Goal: Information Seeking & Learning: Learn about a topic

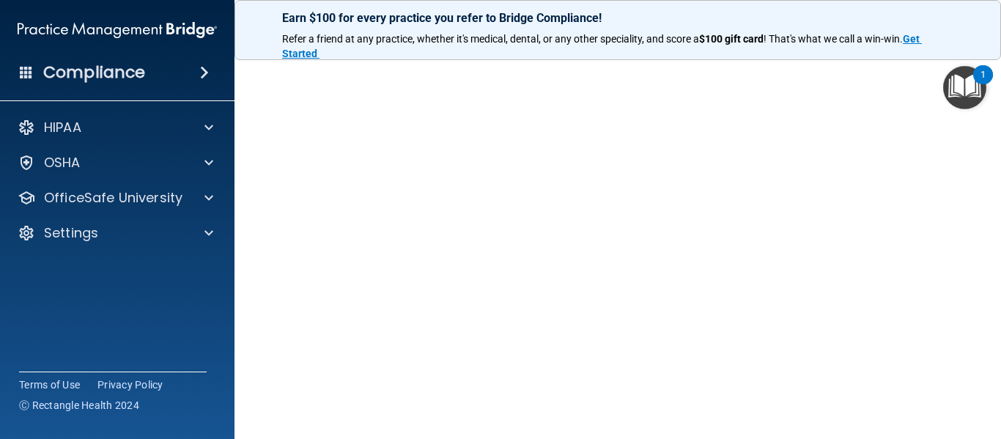
scroll to position [81, 0]
click at [944, 74] on img "Open Resource Center, 1 new notification" at bounding box center [964, 87] width 43 height 43
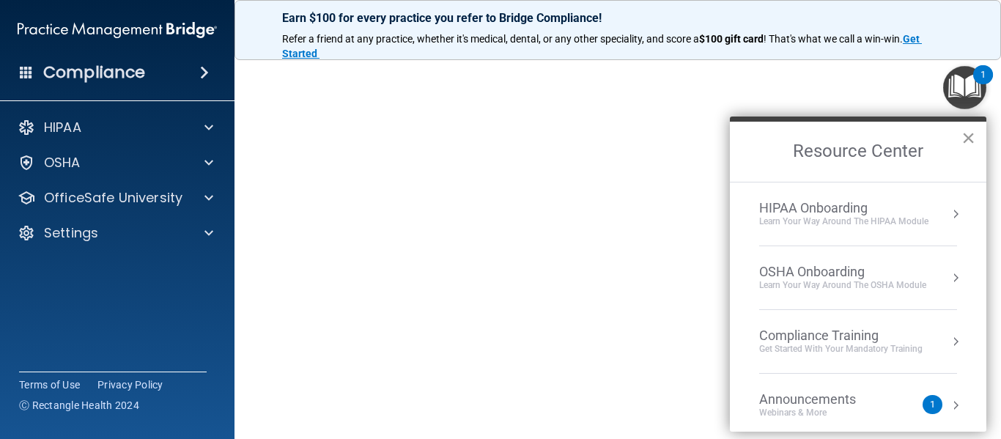
click at [966, 141] on button "×" at bounding box center [968, 137] width 14 height 23
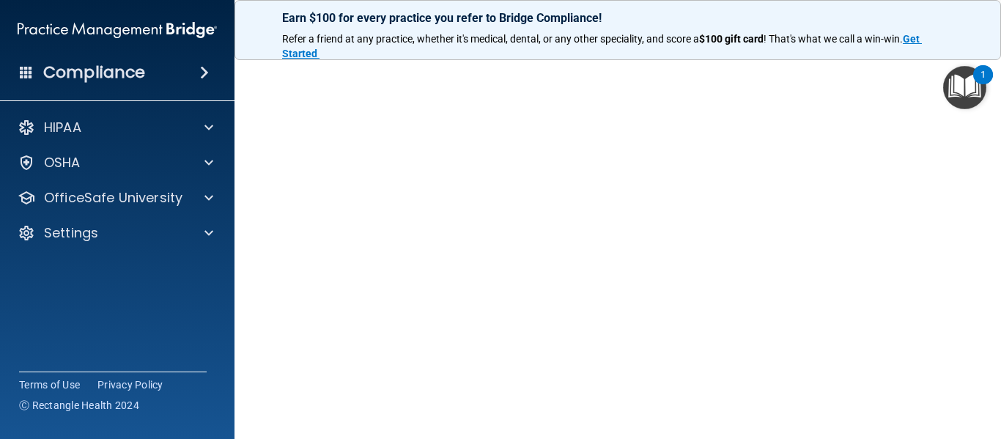
click at [943, 70] on img "Open Resource Center, 1 new notification" at bounding box center [964, 87] width 43 height 43
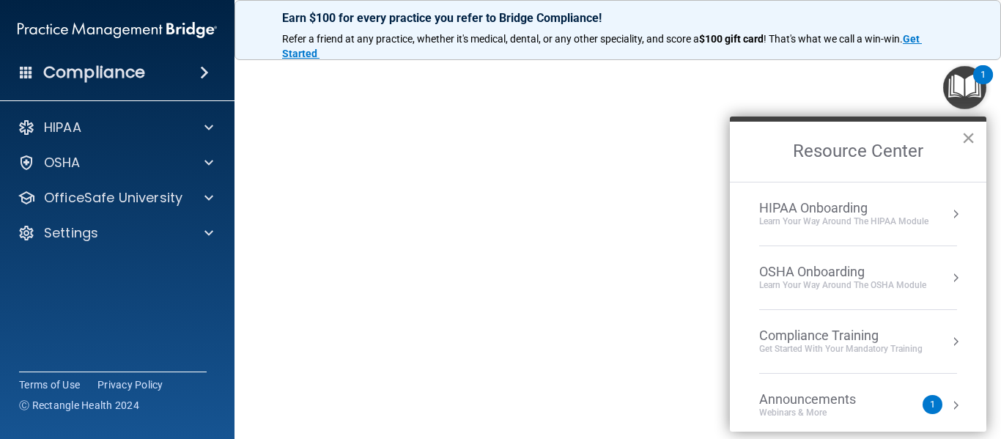
click at [964, 141] on button "×" at bounding box center [968, 137] width 14 height 23
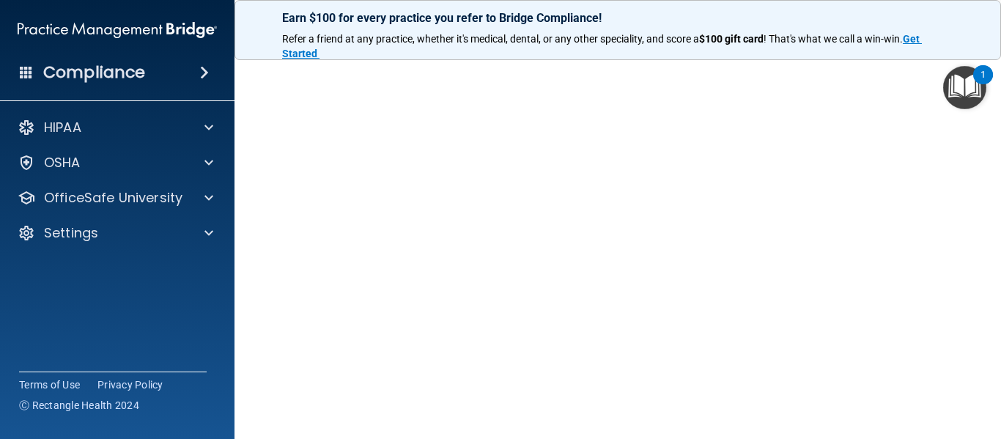
click at [943, 73] on img "Open Resource Center, 1 new notification" at bounding box center [964, 87] width 43 height 43
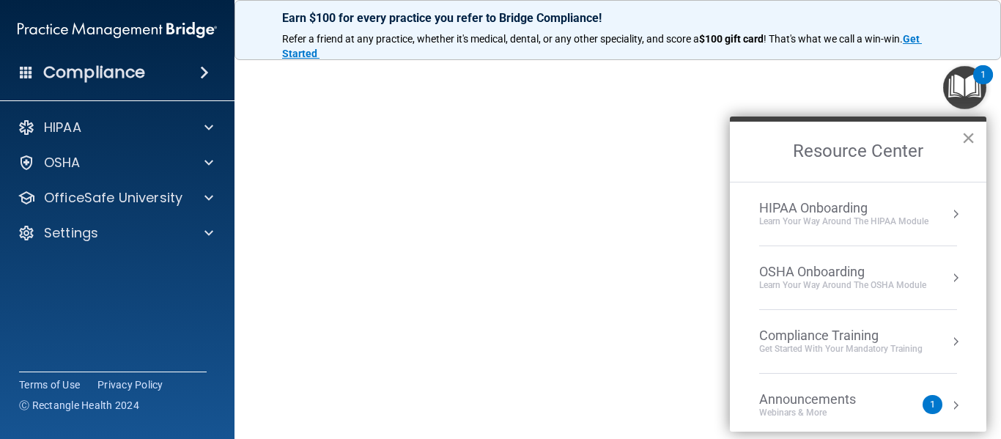
click at [965, 135] on button "×" at bounding box center [968, 137] width 14 height 23
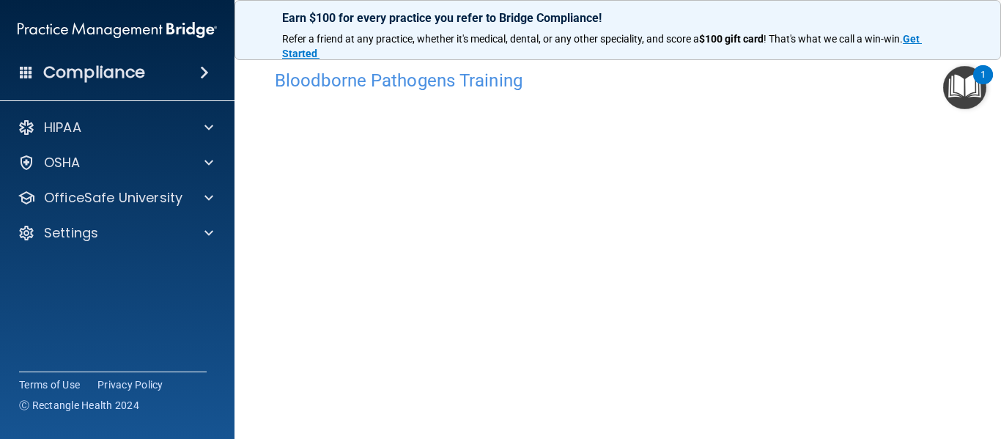
scroll to position [18, 0]
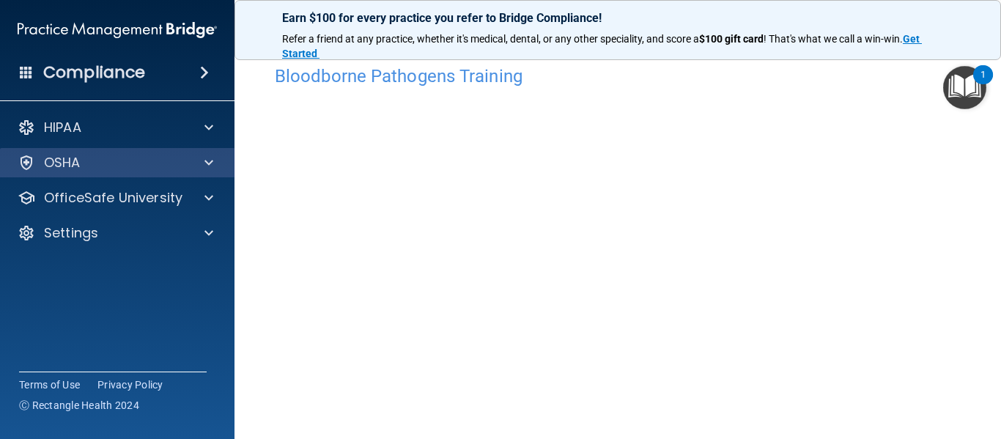
click at [204, 172] on div "OSHA" at bounding box center [117, 162] width 235 height 29
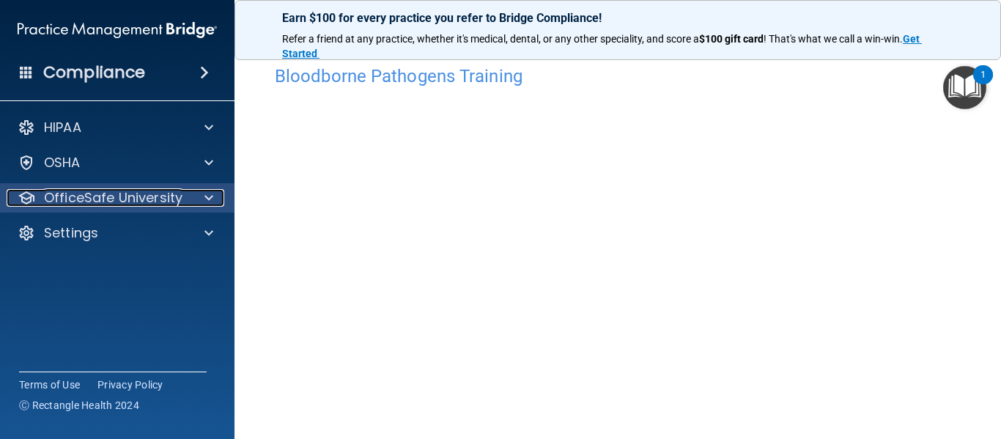
click at [183, 190] on div "OfficeSafe University" at bounding box center [98, 198] width 182 height 18
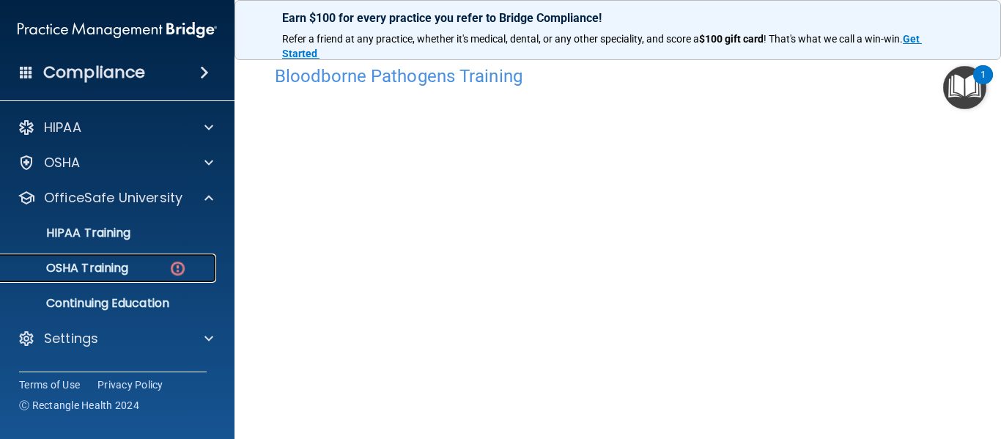
click at [179, 270] on img at bounding box center [177, 268] width 18 height 18
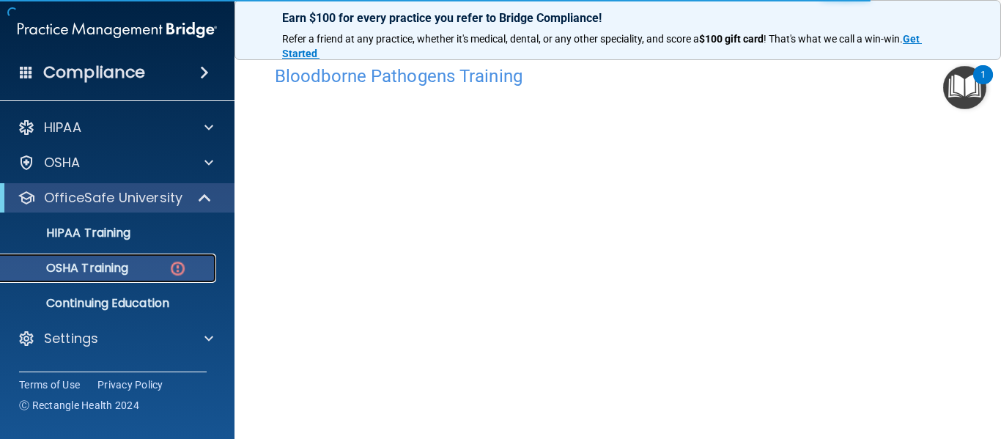
click at [179, 270] on img at bounding box center [177, 268] width 18 height 18
click at [132, 278] on link "OSHA Training" at bounding box center [100, 267] width 231 height 29
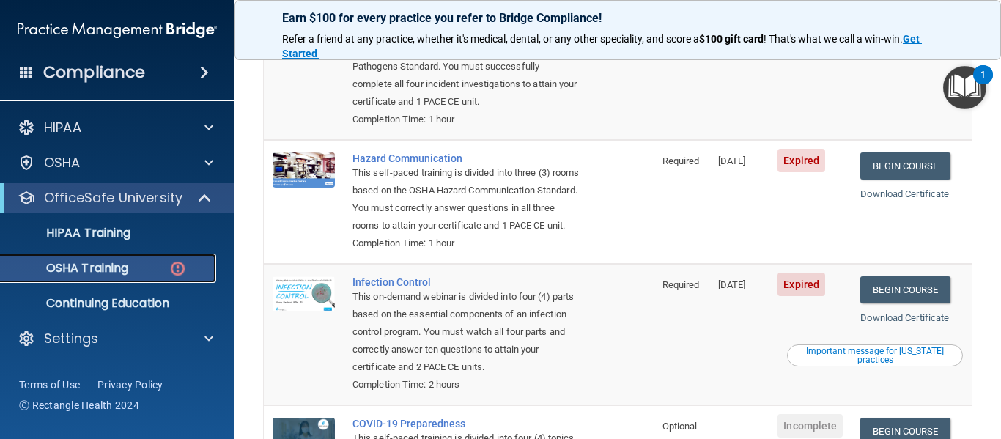
scroll to position [223, 0]
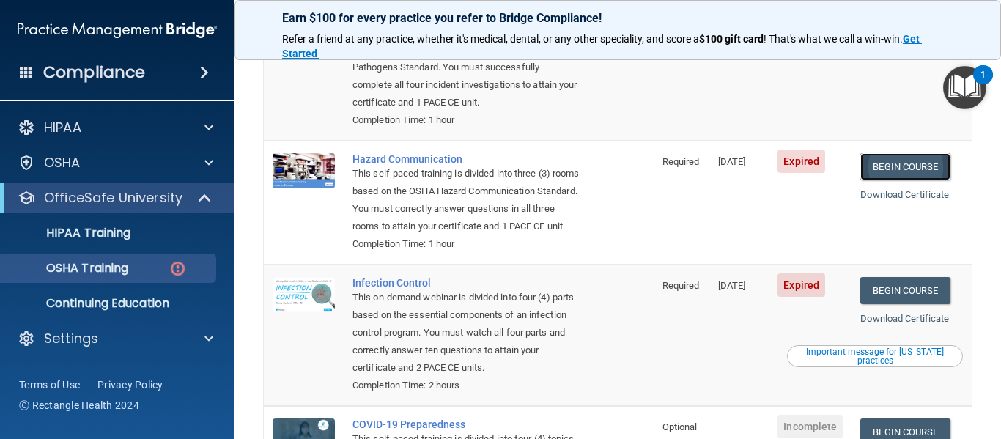
click at [888, 157] on link "Begin Course" at bounding box center [904, 166] width 89 height 27
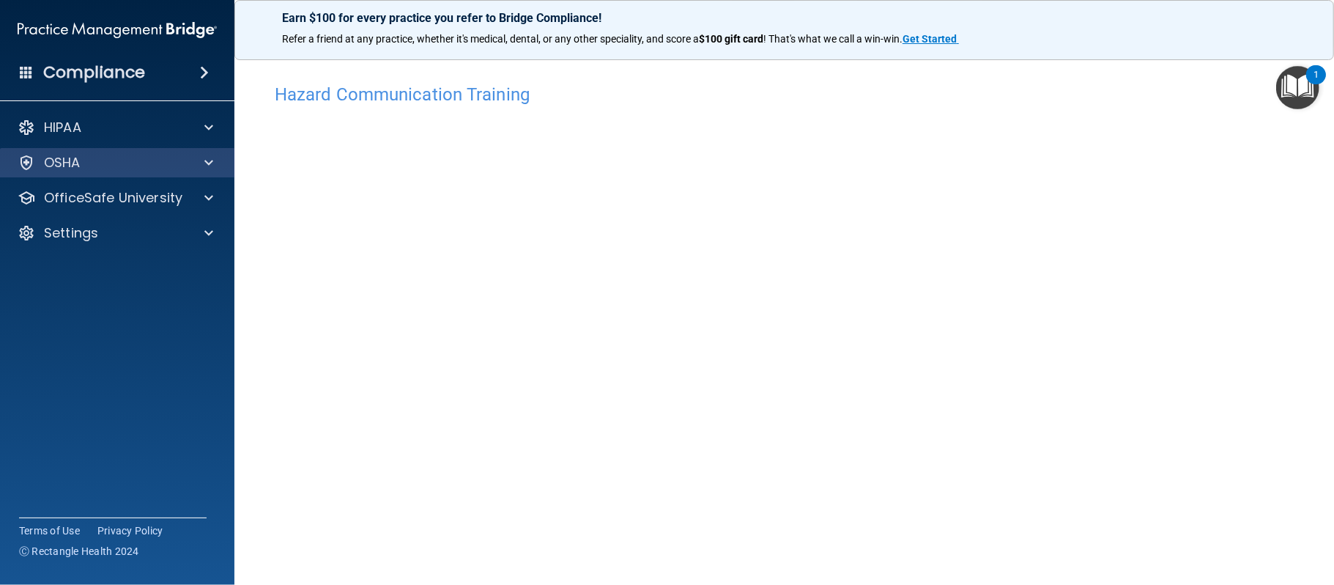
click at [109, 172] on div "OSHA" at bounding box center [117, 162] width 235 height 29
click at [206, 163] on span at bounding box center [208, 163] width 9 height 18
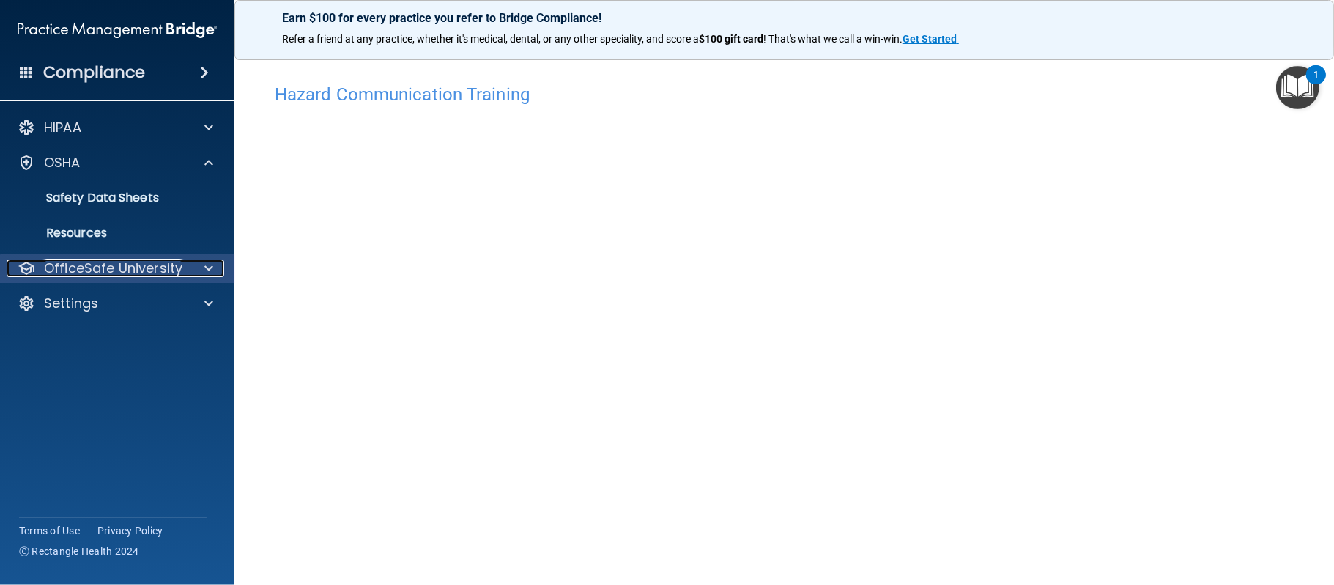
click at [185, 262] on div "OfficeSafe University" at bounding box center [98, 268] width 182 height 18
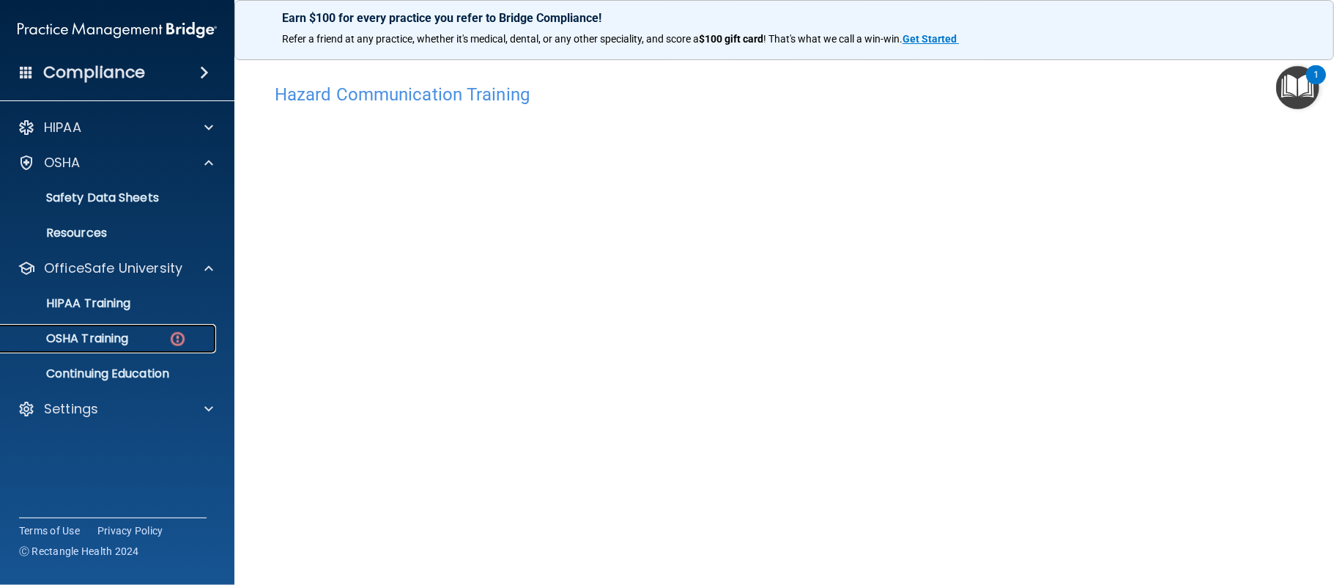
click at [185, 341] on img at bounding box center [177, 339] width 18 height 18
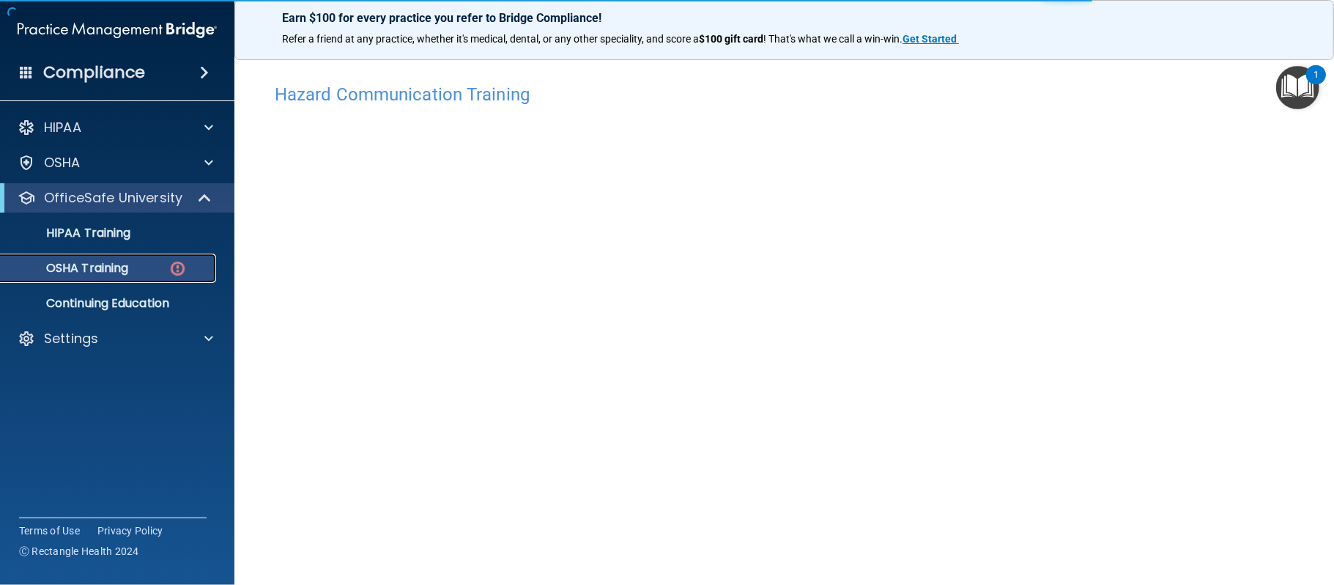
click at [103, 270] on p "OSHA Training" at bounding box center [69, 268] width 119 height 15
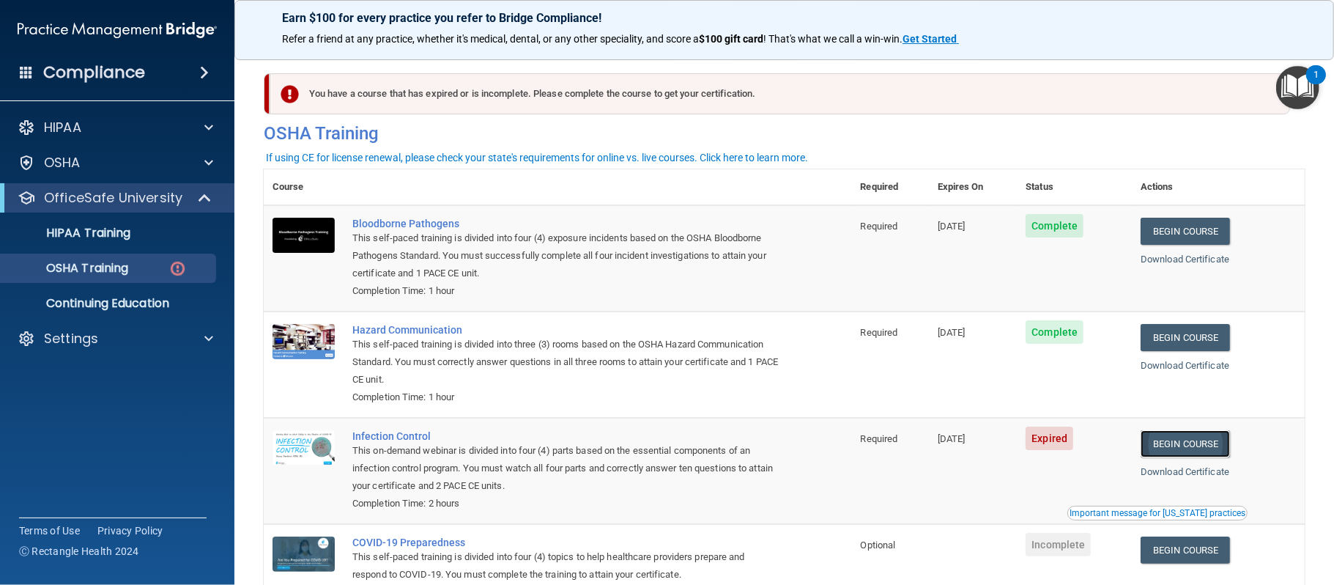
click at [1000, 438] on link "Begin Course" at bounding box center [1185, 443] width 89 height 27
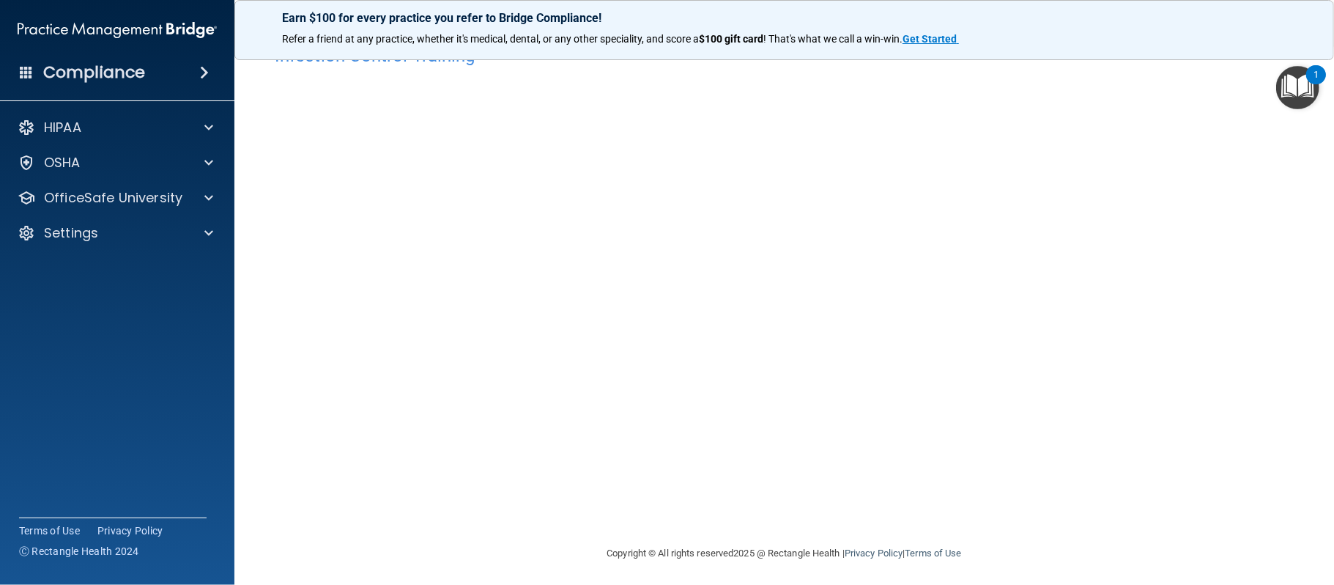
scroll to position [42, 0]
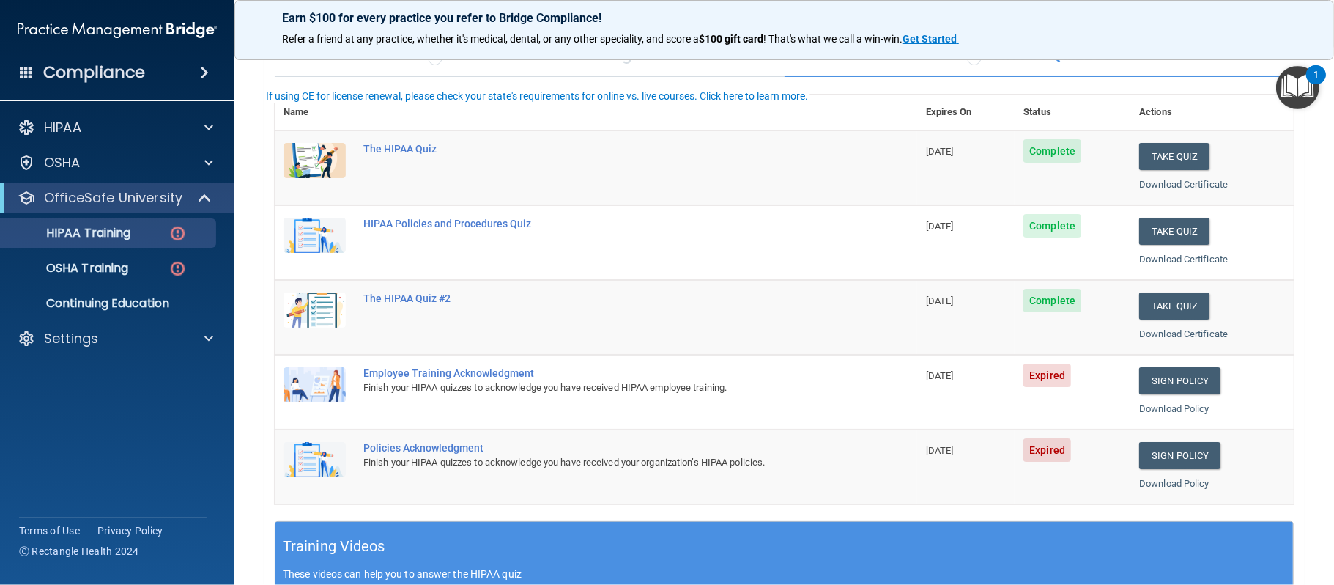
scroll to position [133, 0]
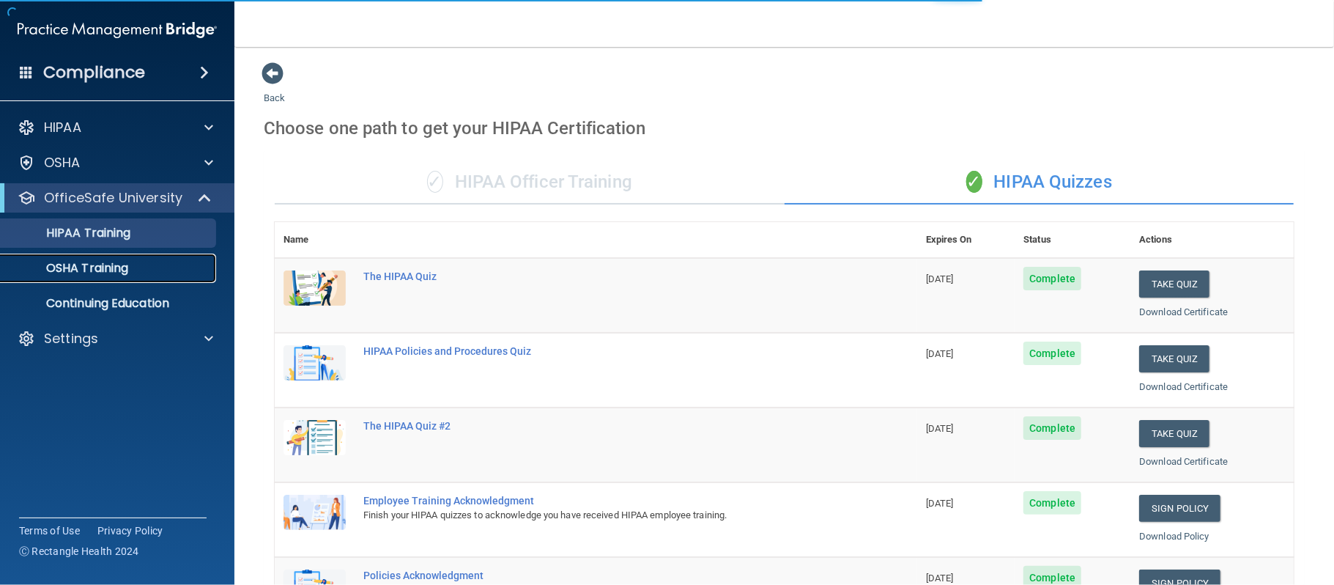
click at [67, 271] on p "OSHA Training" at bounding box center [69, 268] width 119 height 15
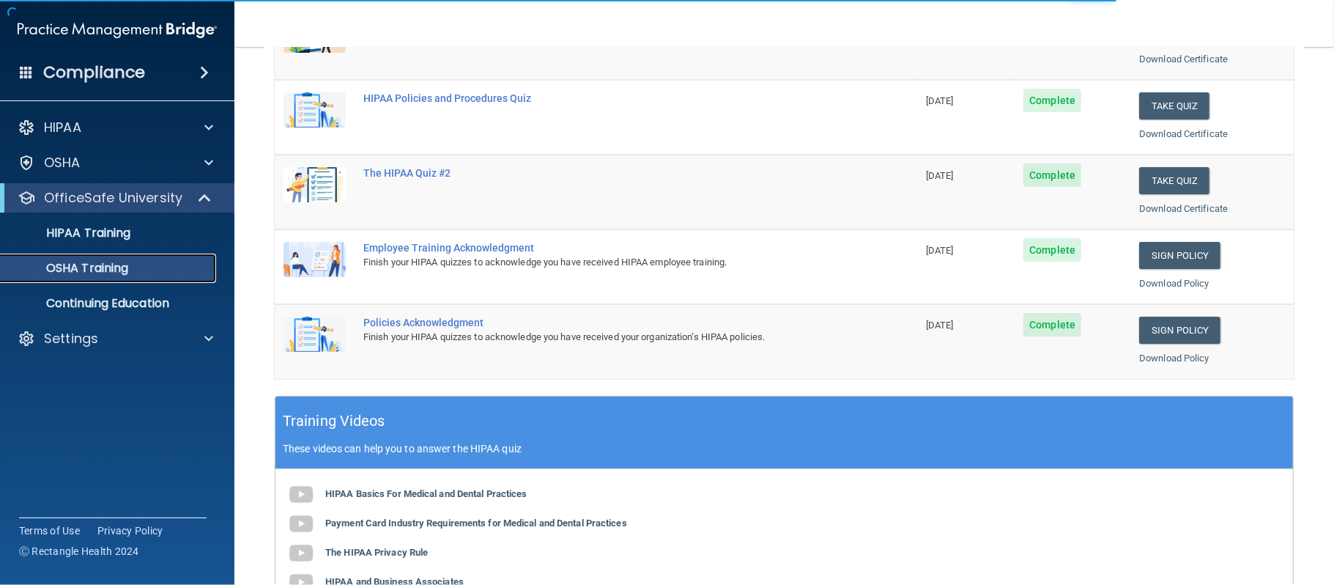
scroll to position [164, 0]
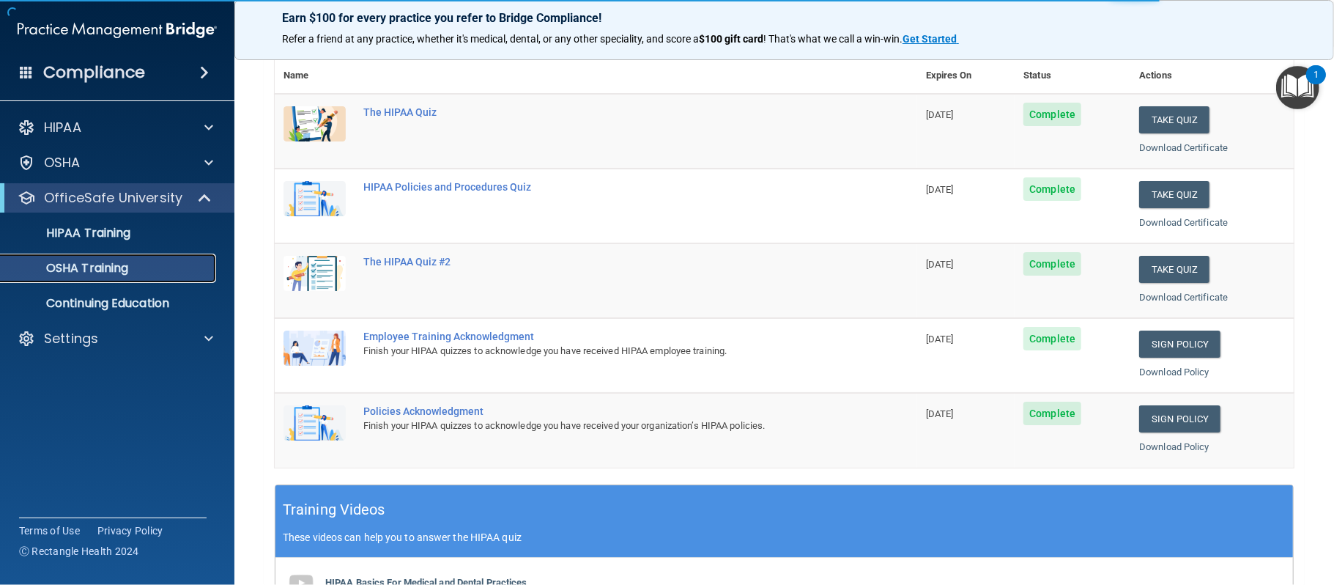
click at [67, 268] on p "OSHA Training" at bounding box center [69, 268] width 119 height 15
click at [108, 234] on p "HIPAA Training" at bounding box center [70, 233] width 121 height 15
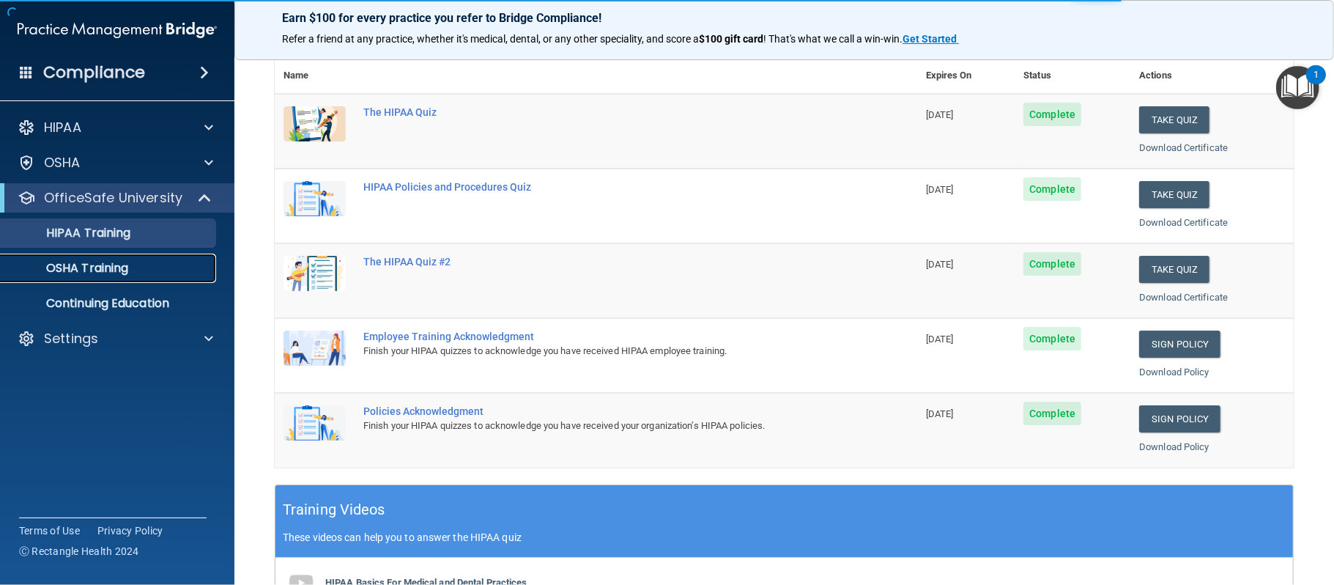
click at [98, 264] on p "OSHA Training" at bounding box center [69, 268] width 119 height 15
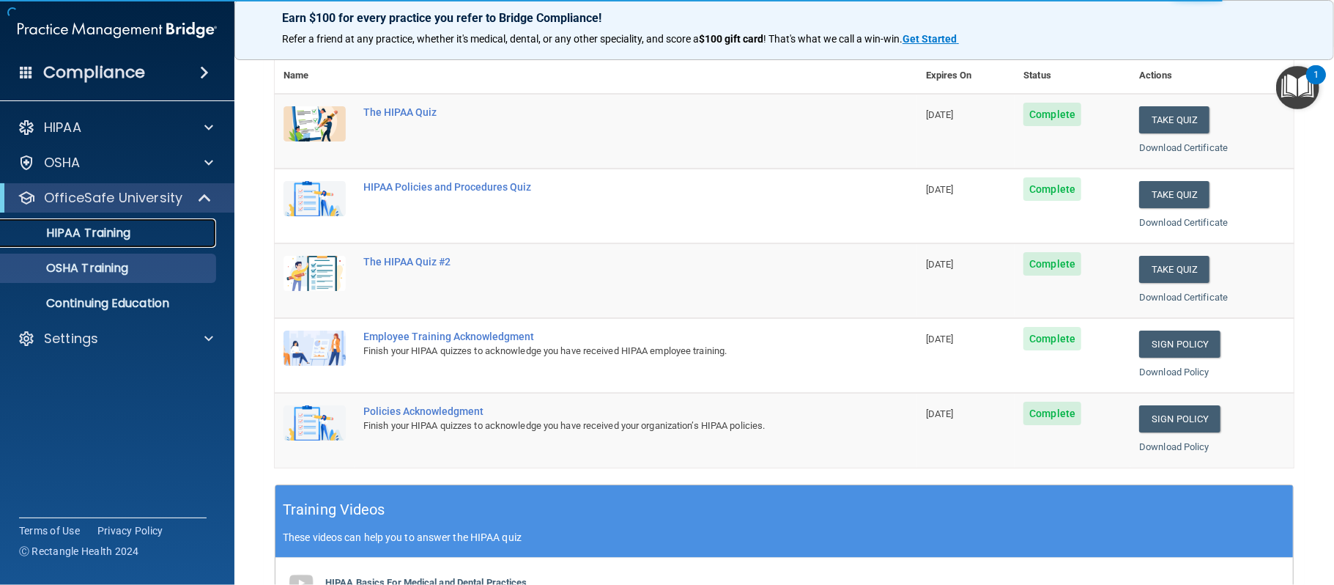
click at [135, 239] on div "HIPAA Training" at bounding box center [110, 233] width 200 height 15
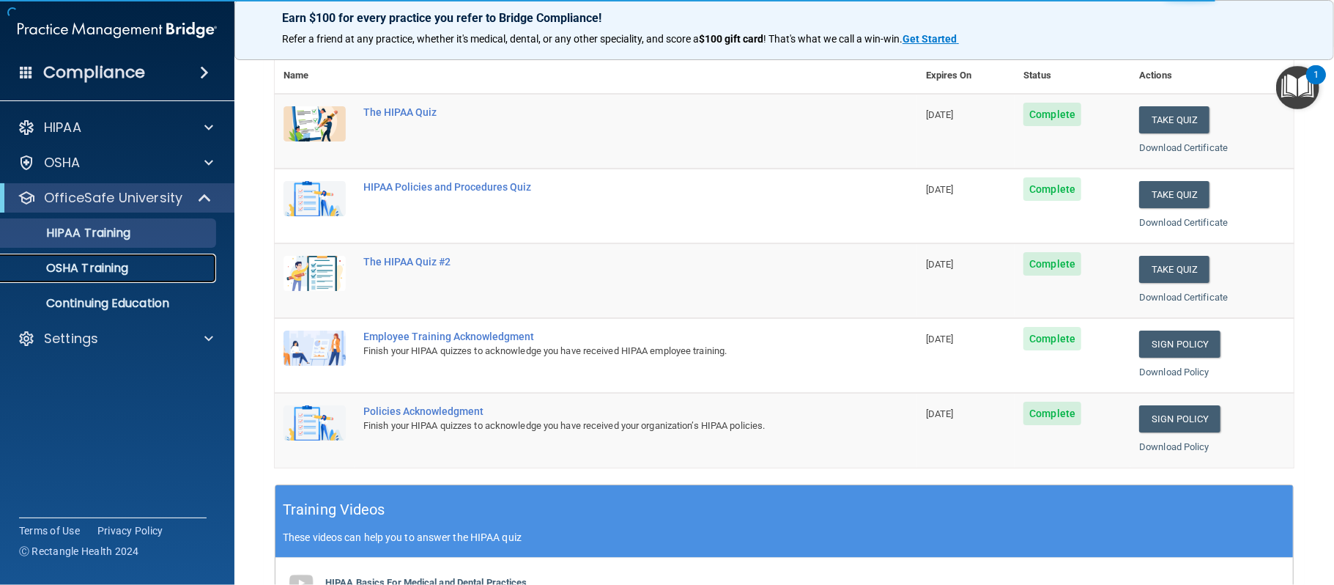
click at [124, 264] on p "OSHA Training" at bounding box center [69, 268] width 119 height 15
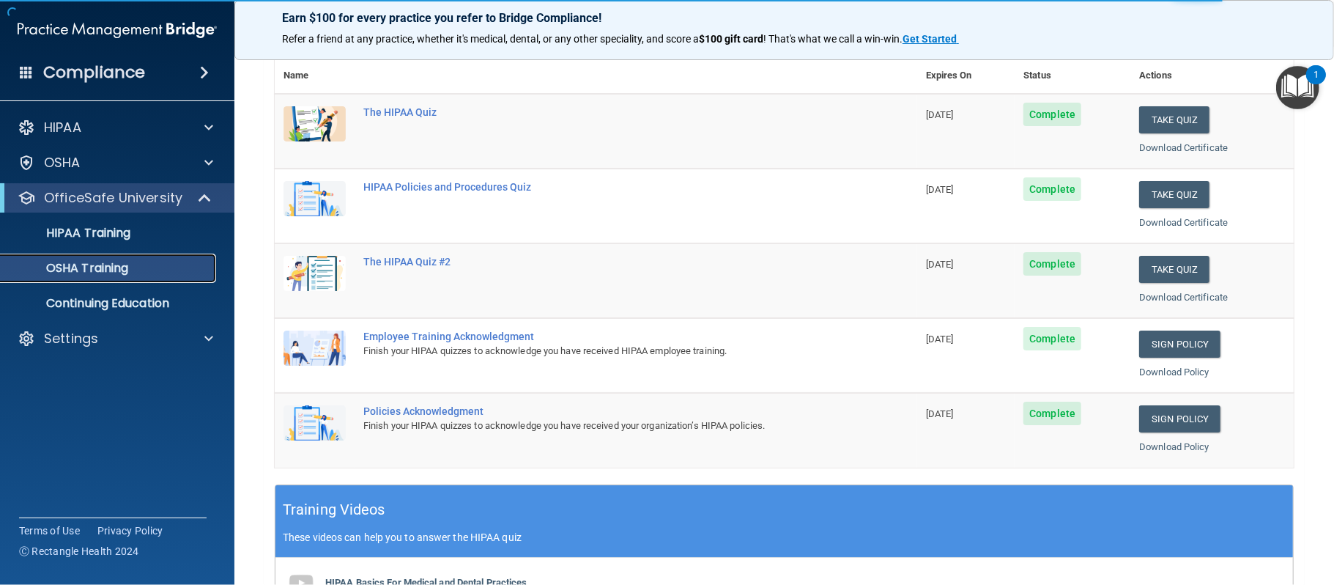
click at [124, 264] on p "OSHA Training" at bounding box center [69, 268] width 119 height 15
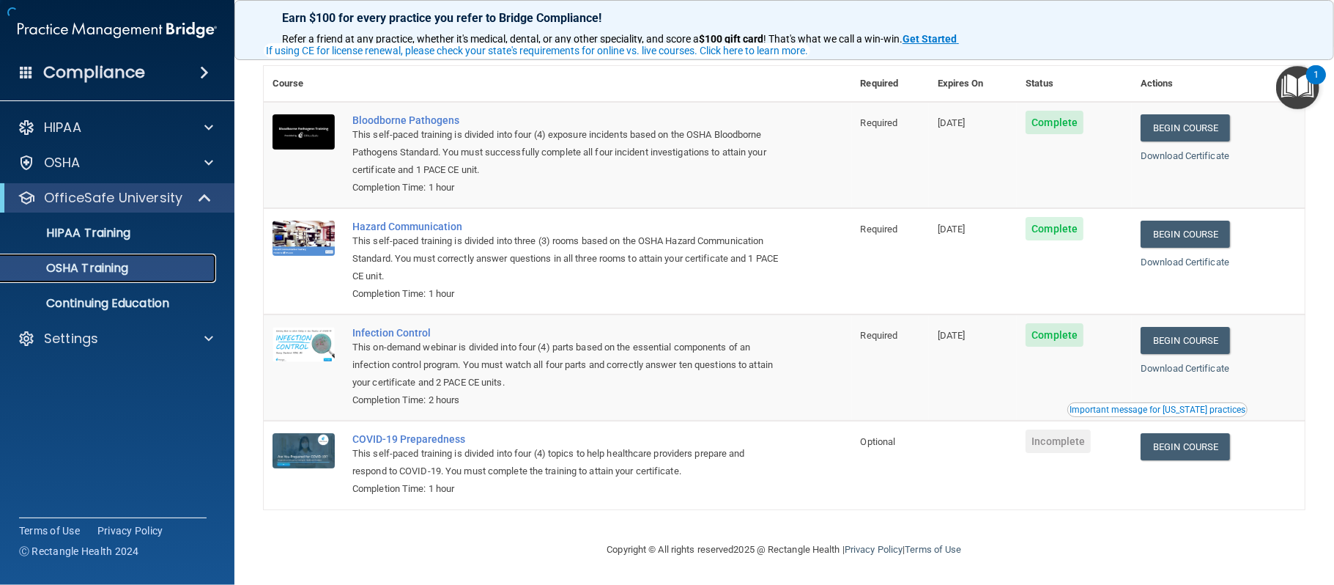
scroll to position [65, 0]
click at [1221, 345] on link "Begin Course" at bounding box center [1185, 340] width 89 height 27
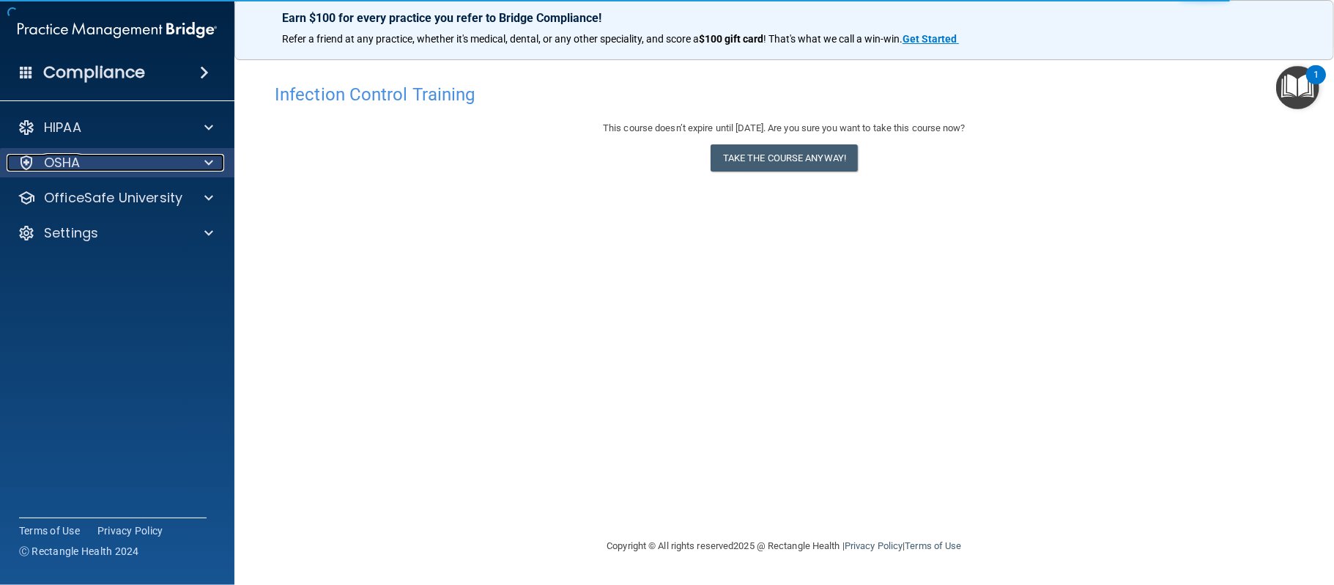
click at [138, 158] on div "OSHA" at bounding box center [98, 163] width 182 height 18
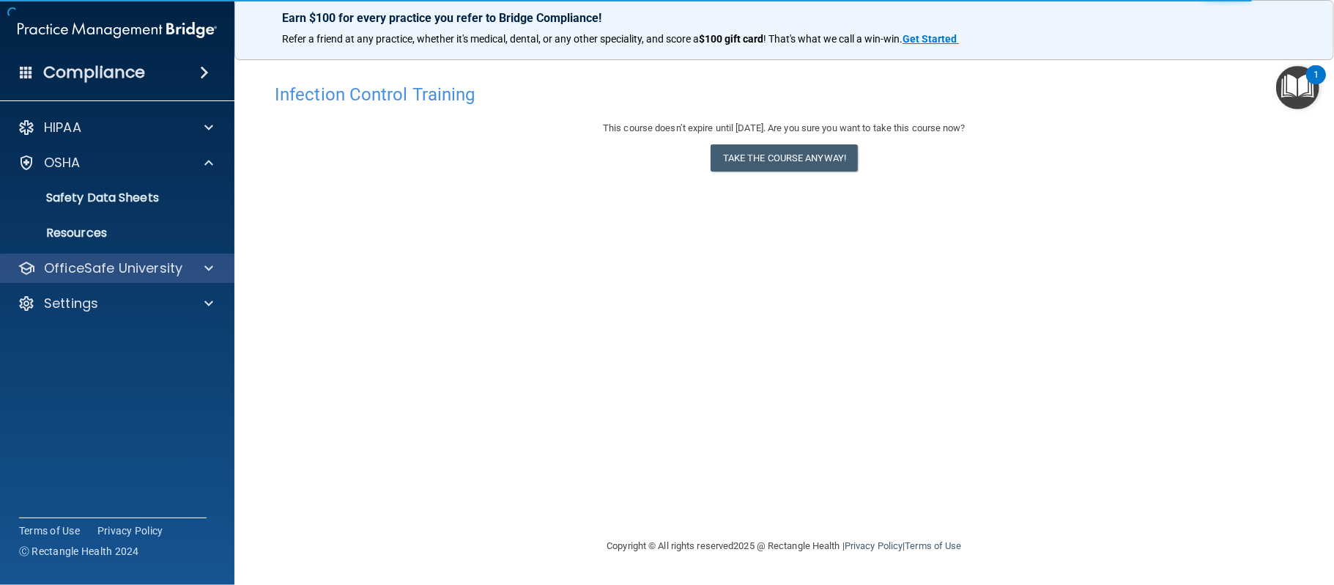
click at [147, 278] on div "OfficeSafe University" at bounding box center [117, 267] width 235 height 29
click at [196, 270] on div at bounding box center [206, 268] width 37 height 18
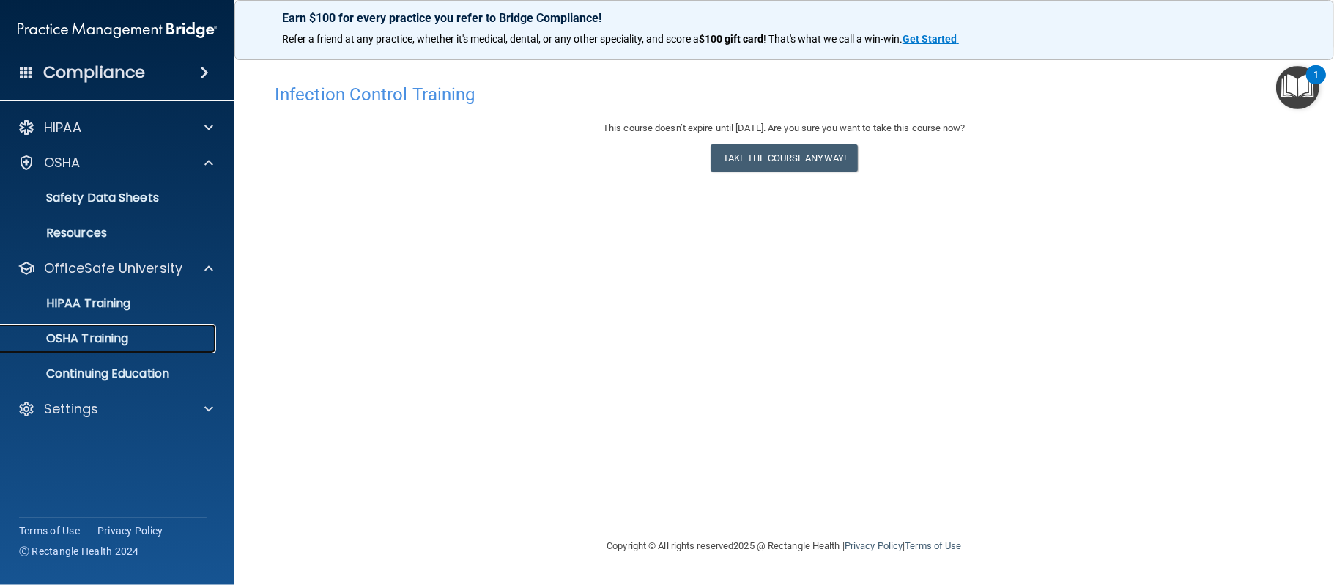
click at [179, 336] on div "OSHA Training" at bounding box center [110, 338] width 200 height 15
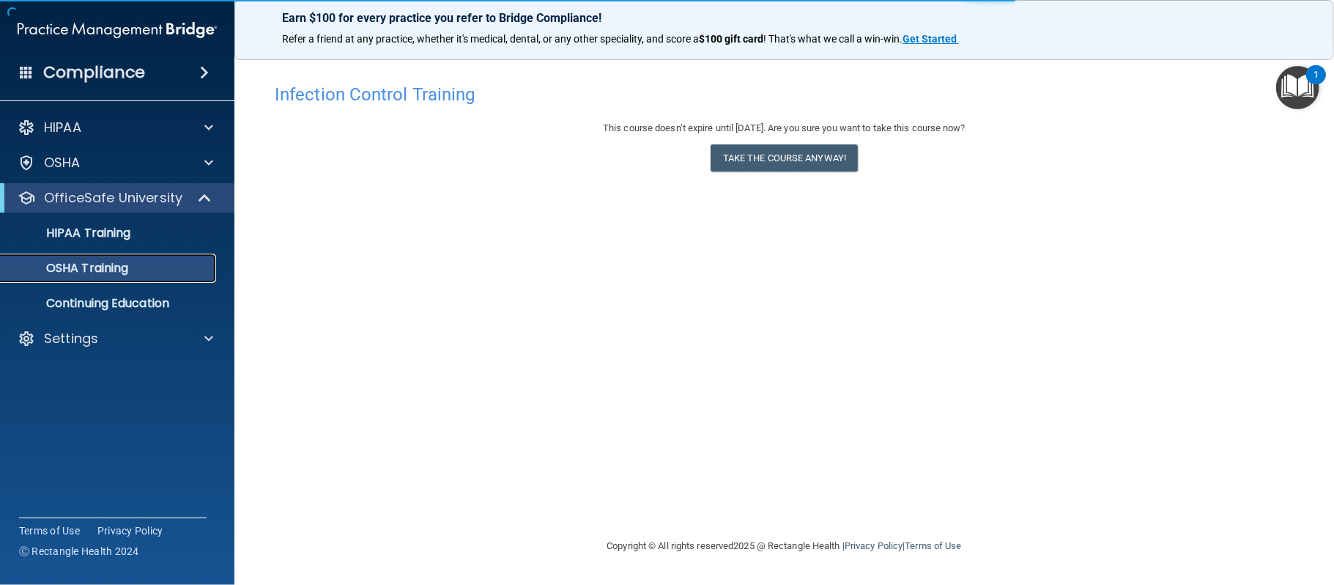
click at [193, 275] on link "OSHA Training" at bounding box center [100, 267] width 231 height 29
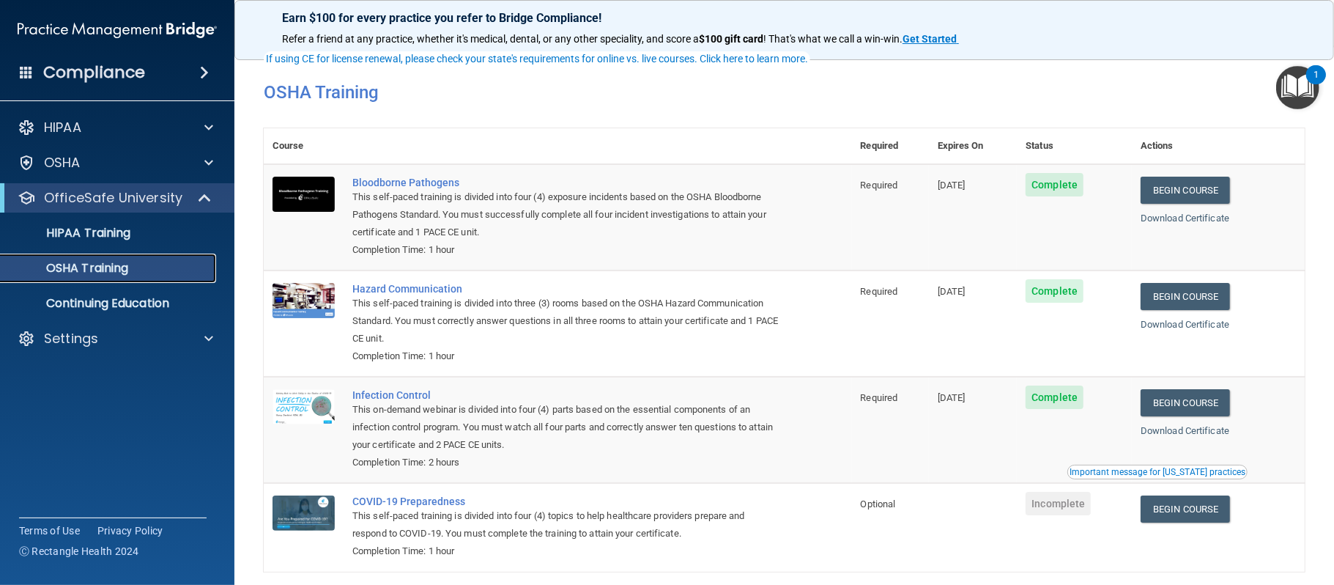
scroll to position [65, 0]
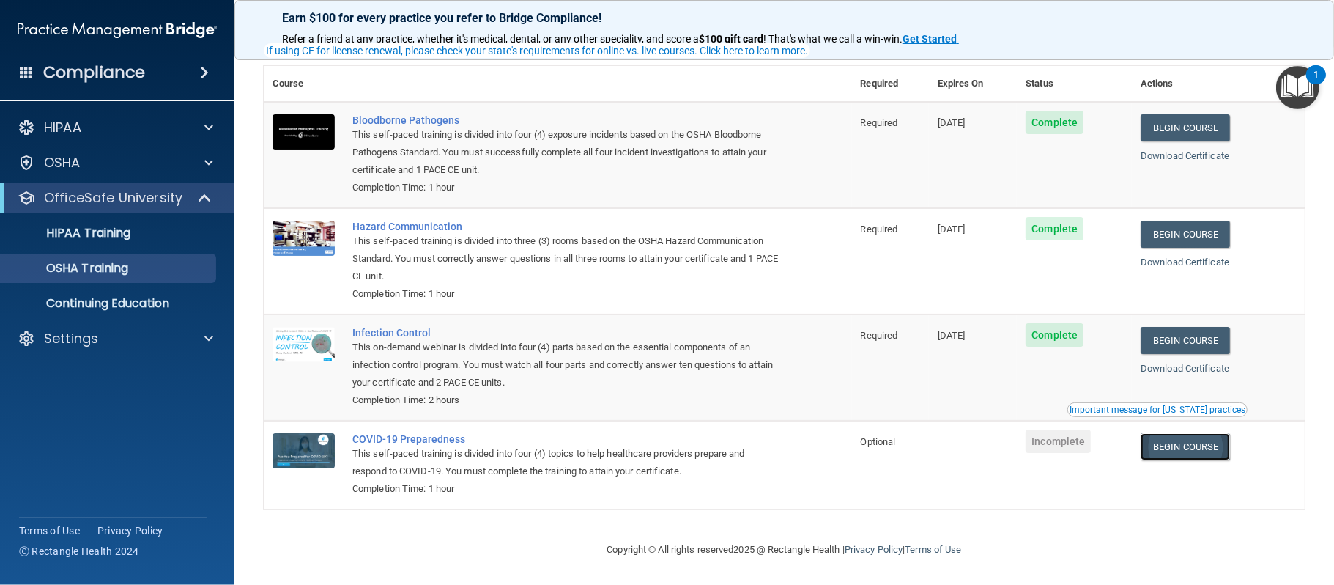
click at [1171, 446] on link "Begin Course" at bounding box center [1185, 446] width 89 height 27
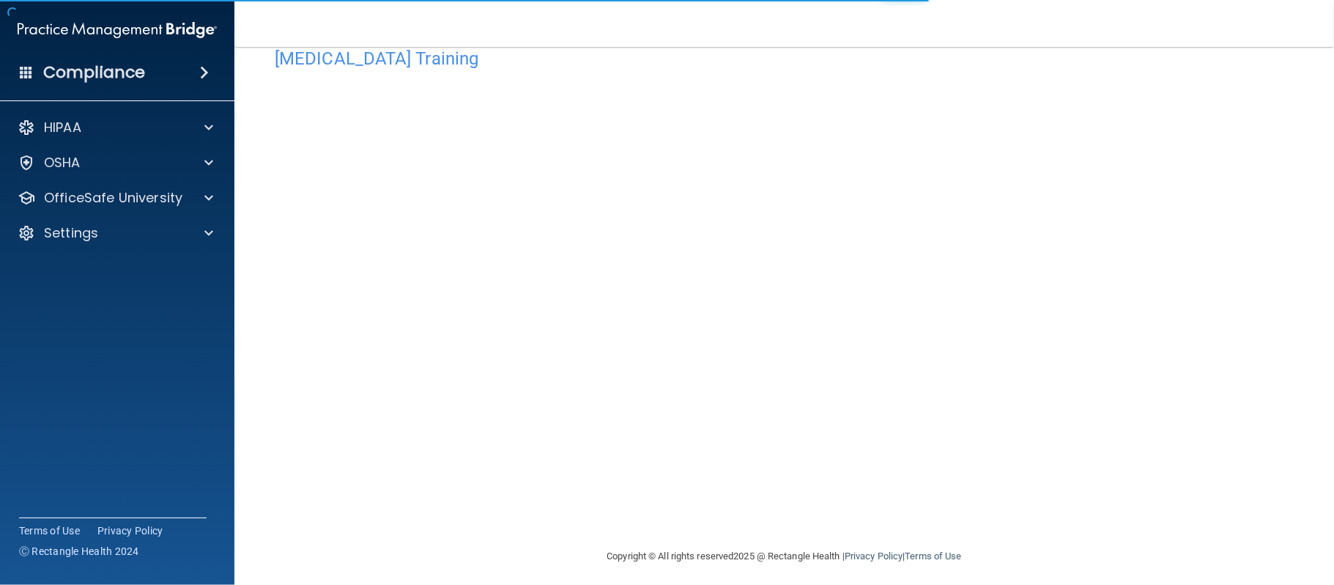
scroll to position [40, 0]
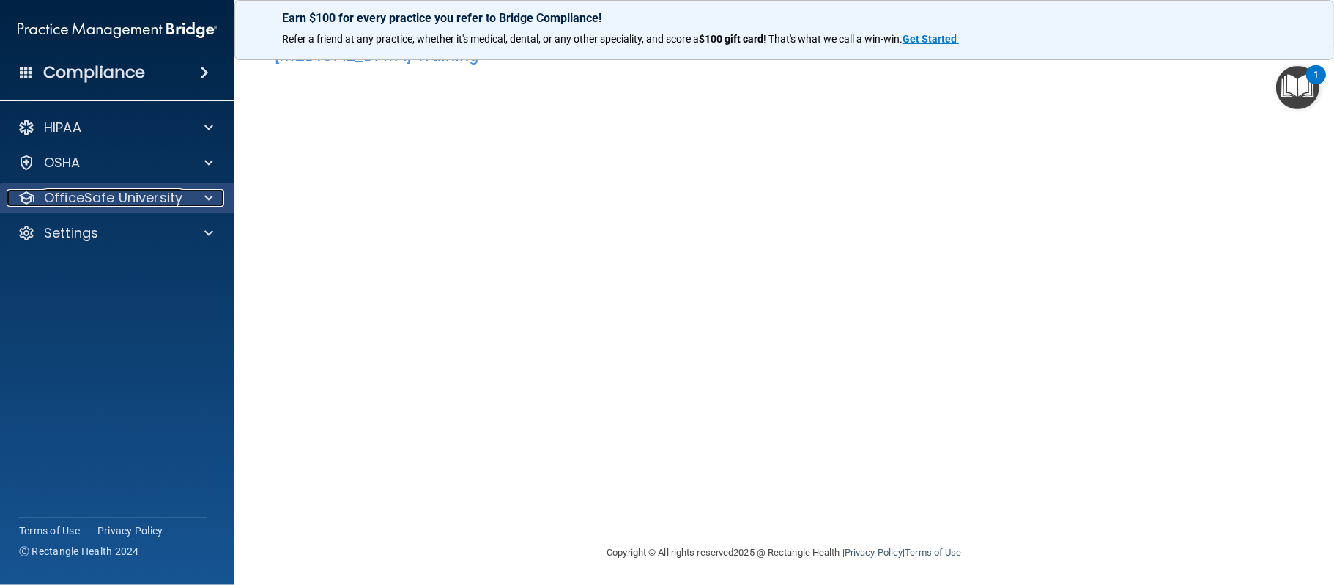
click at [113, 196] on p "OfficeSafe University" at bounding box center [113, 198] width 138 height 18
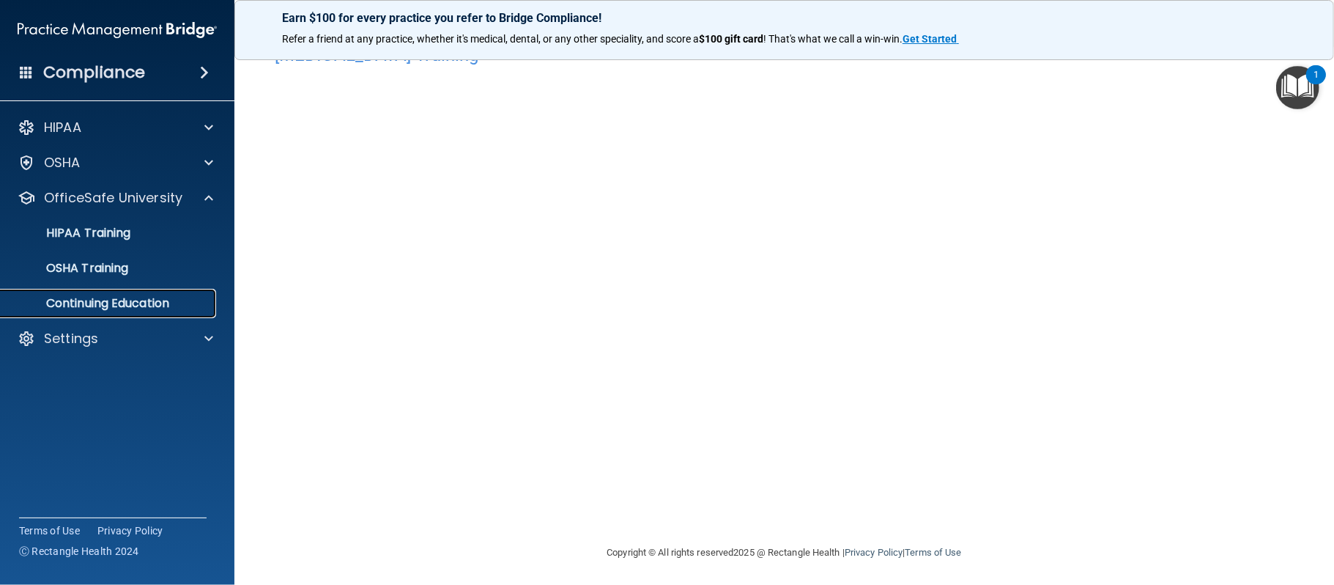
click at [115, 300] on p "Continuing Education" at bounding box center [110, 303] width 200 height 15
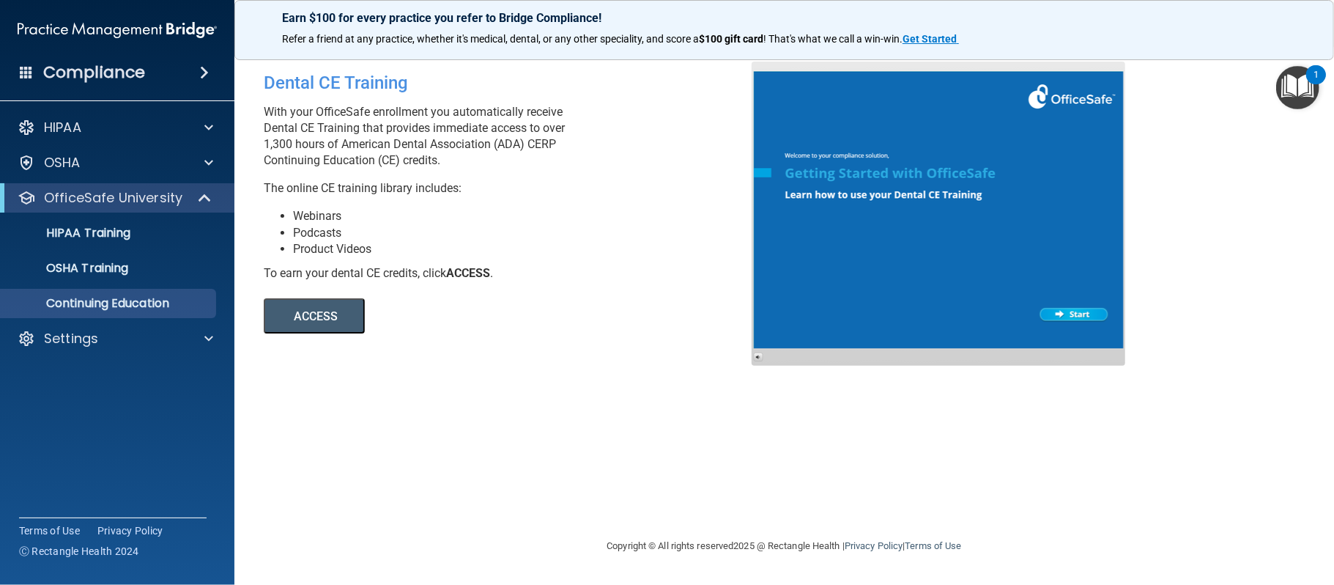
click at [359, 328] on button "ACCESS" at bounding box center [314, 315] width 101 height 35
click at [119, 277] on link "OSHA Training" at bounding box center [100, 267] width 231 height 29
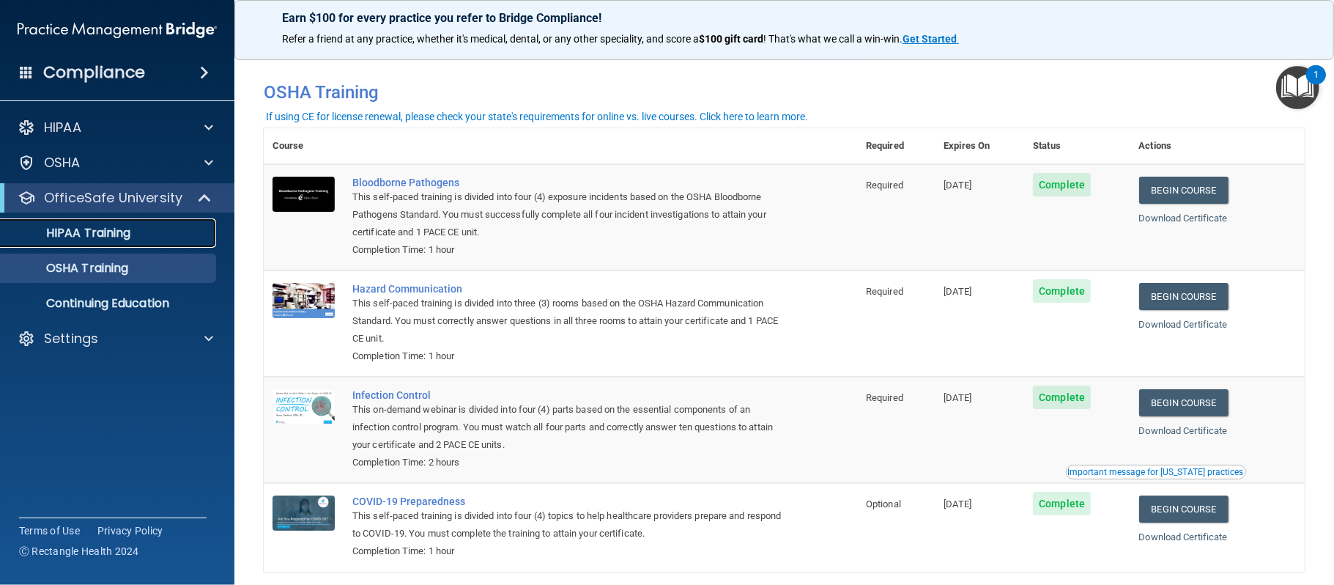
click at [95, 234] on p "HIPAA Training" at bounding box center [70, 233] width 121 height 15
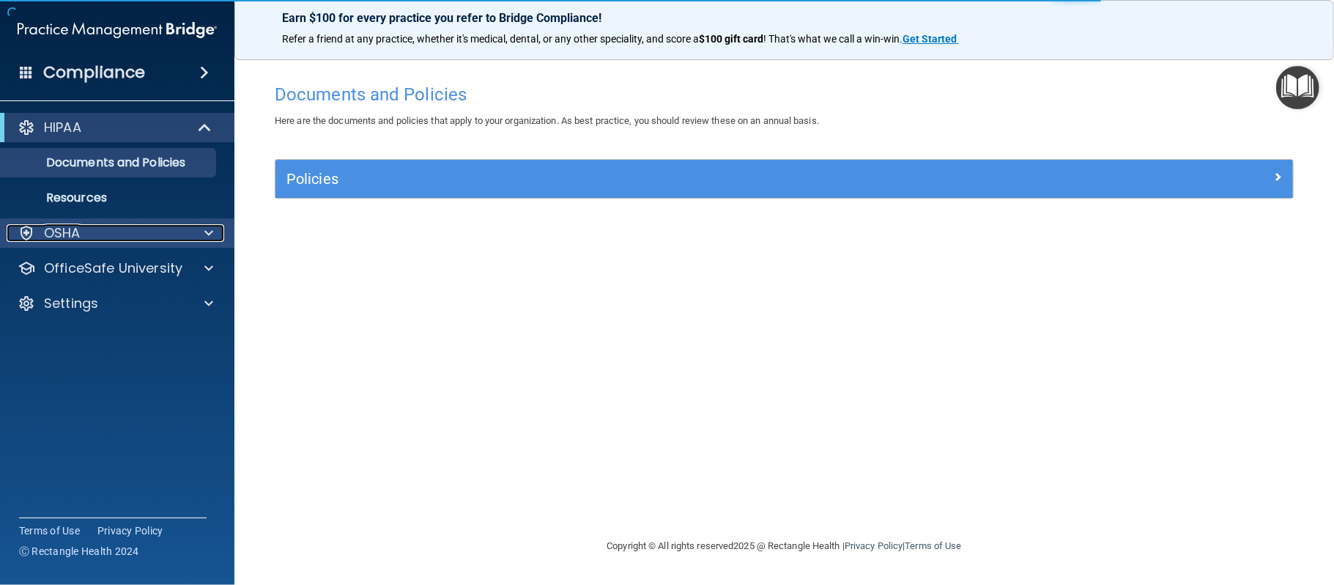
click at [74, 229] on p "OSHA" at bounding box center [62, 233] width 37 height 18
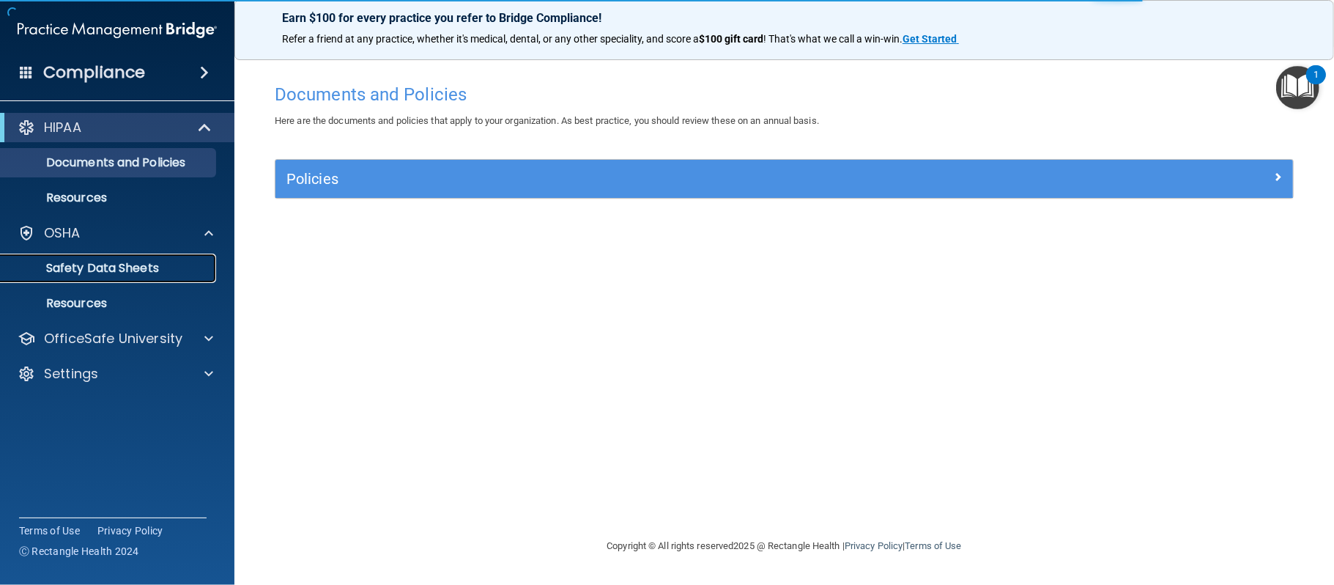
click at [85, 270] on p "Safety Data Sheets" at bounding box center [110, 268] width 200 height 15
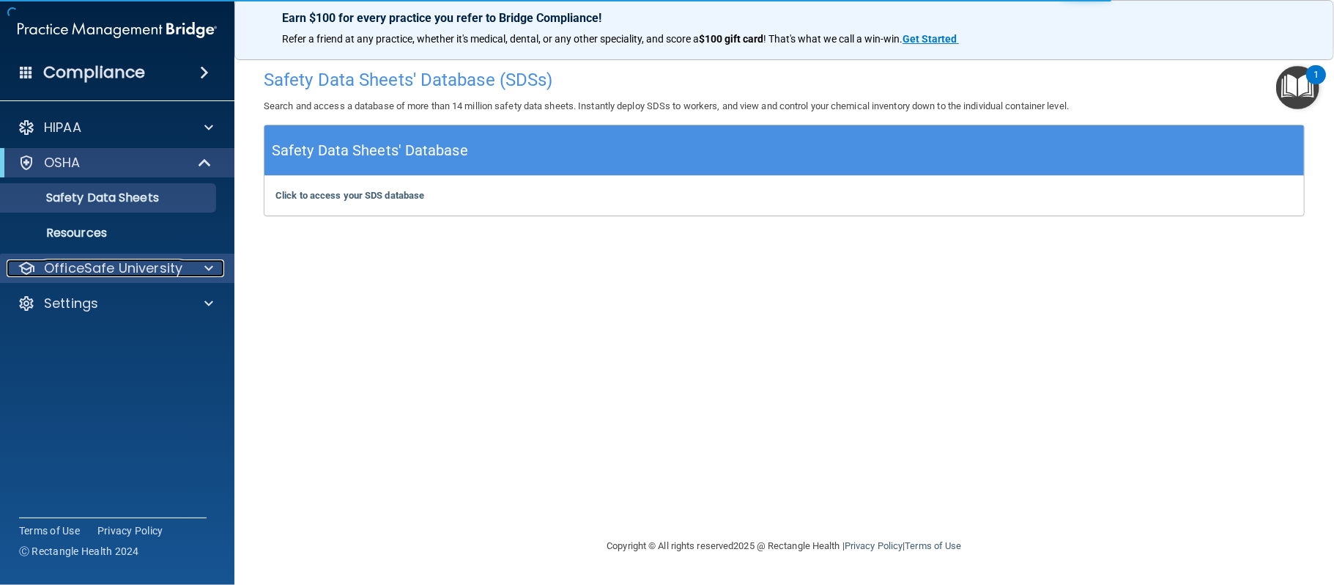
click at [85, 272] on p "OfficeSafe University" at bounding box center [113, 268] width 138 height 18
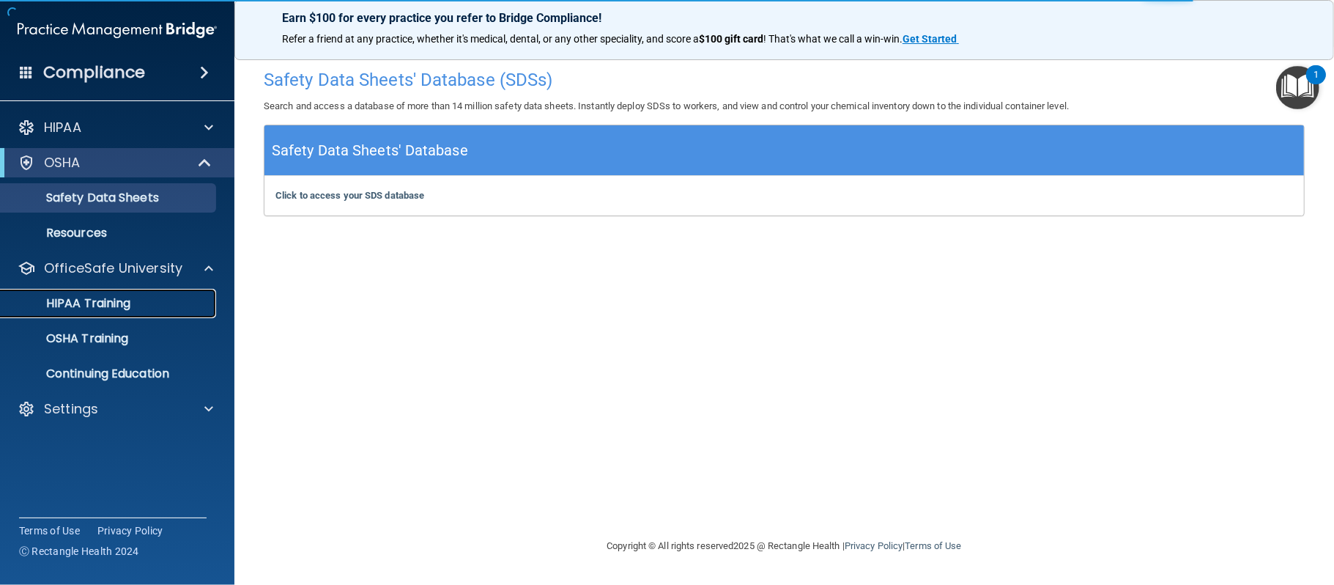
click at [97, 311] on p "HIPAA Training" at bounding box center [70, 303] width 121 height 15
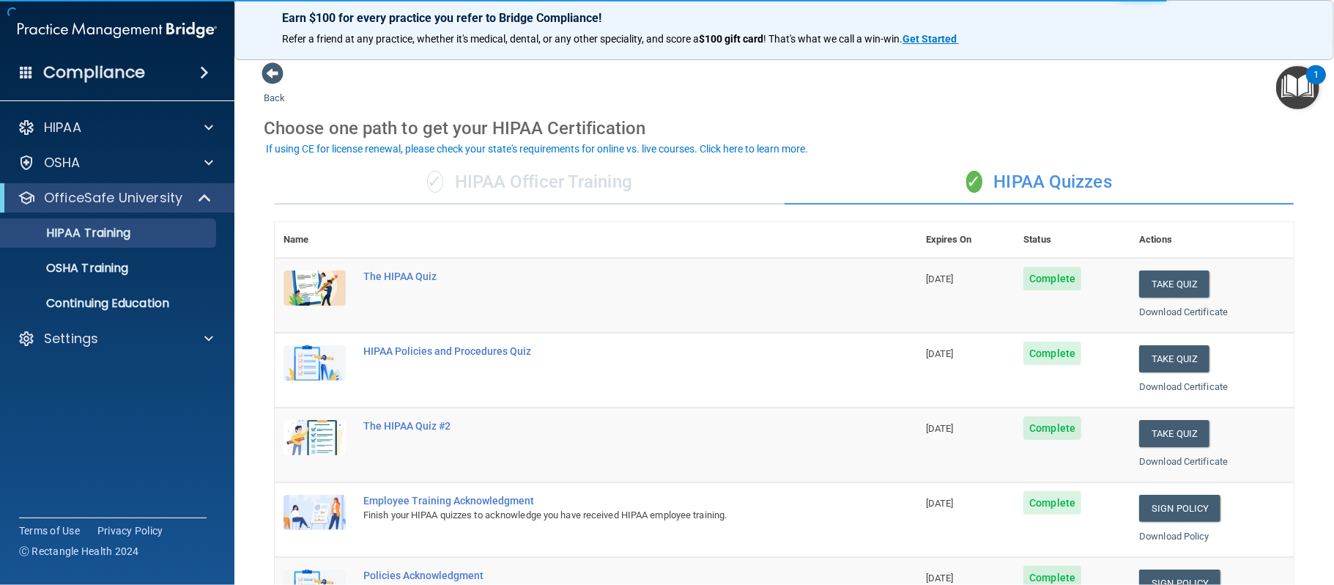
click at [101, 286] on ul "HIPAA Training OSHA Training Continuing Education" at bounding box center [117, 264] width 265 height 105
click at [117, 256] on link "OSHA Training" at bounding box center [100, 267] width 231 height 29
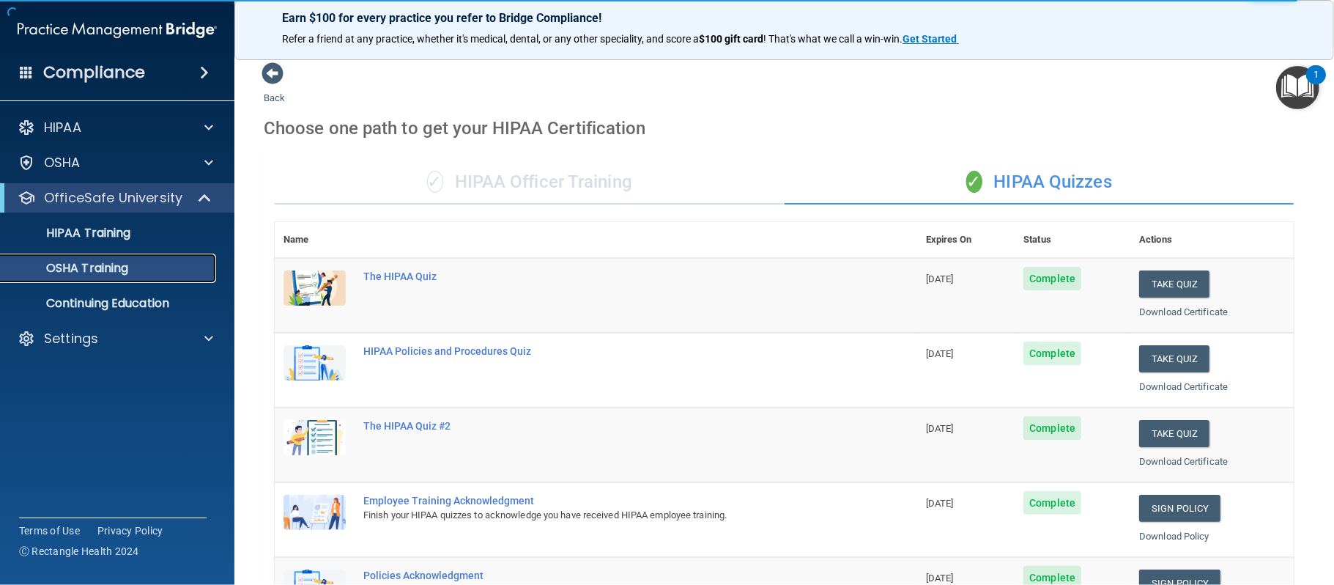
click at [115, 268] on p "OSHA Training" at bounding box center [69, 268] width 119 height 15
click at [70, 271] on p "OSHA Training" at bounding box center [69, 268] width 119 height 15
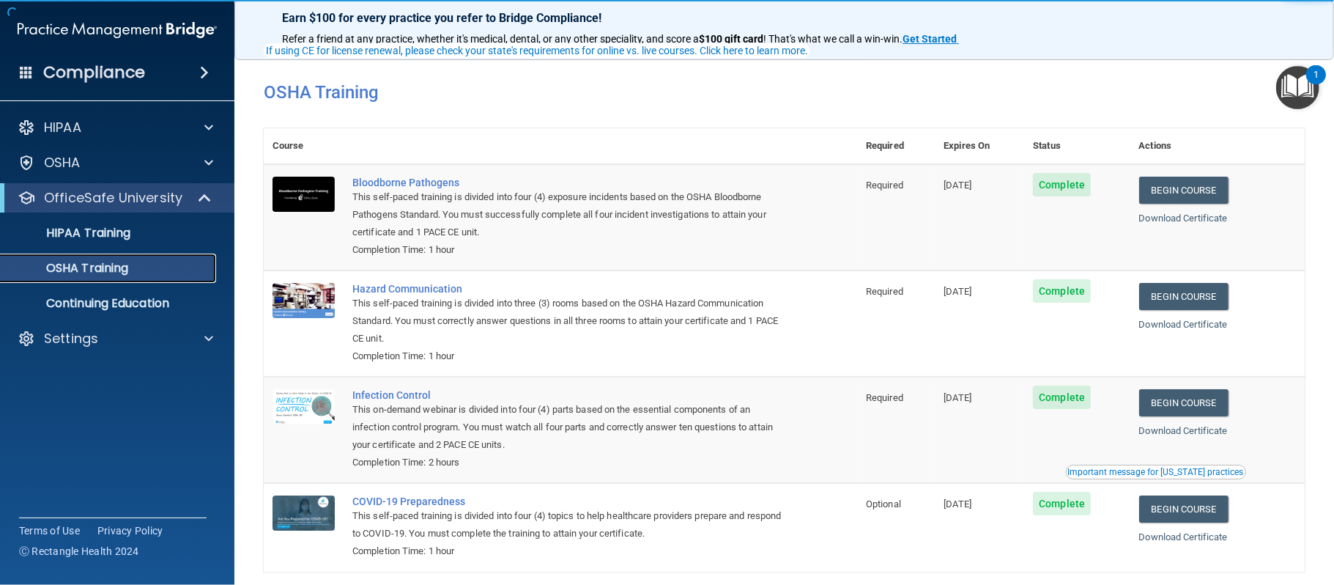
scroll to position [65, 0]
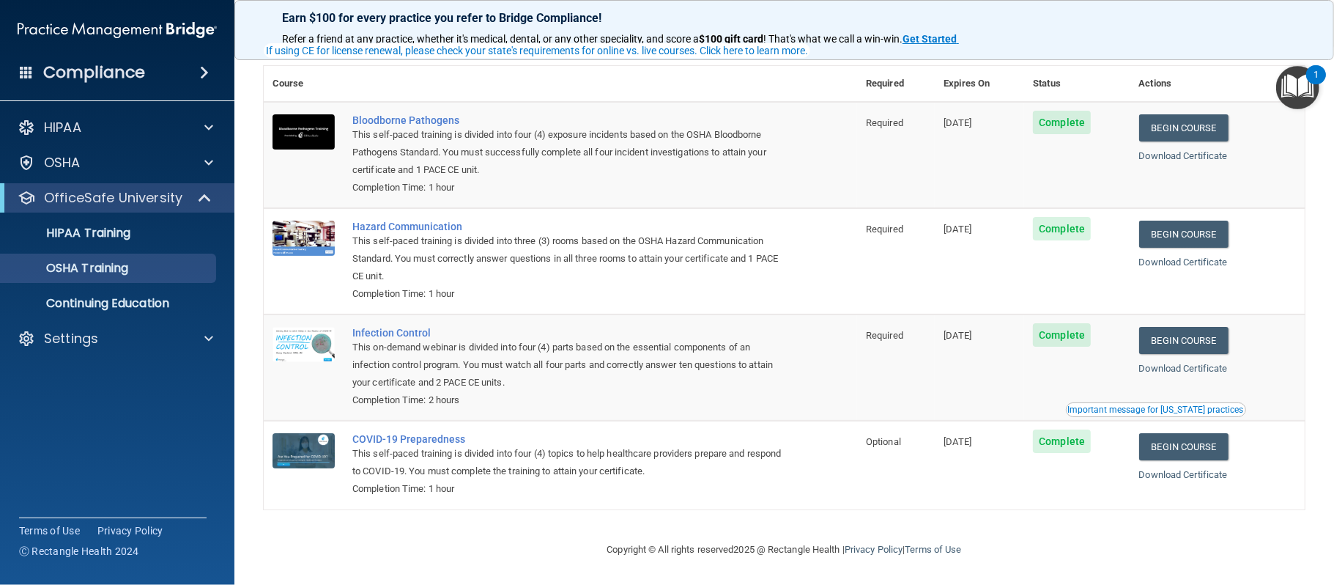
click at [1220, 410] on div "Important message for California practices" at bounding box center [1156, 409] width 176 height 9
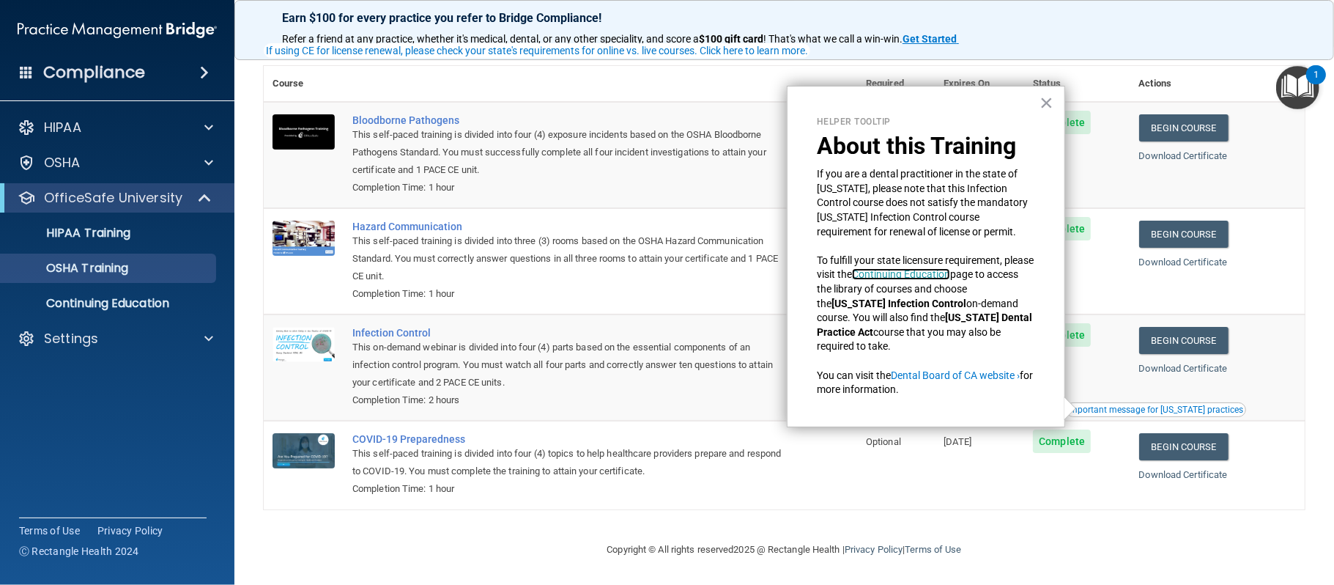
click at [950, 270] on link "Continuing Education" at bounding box center [901, 274] width 98 height 12
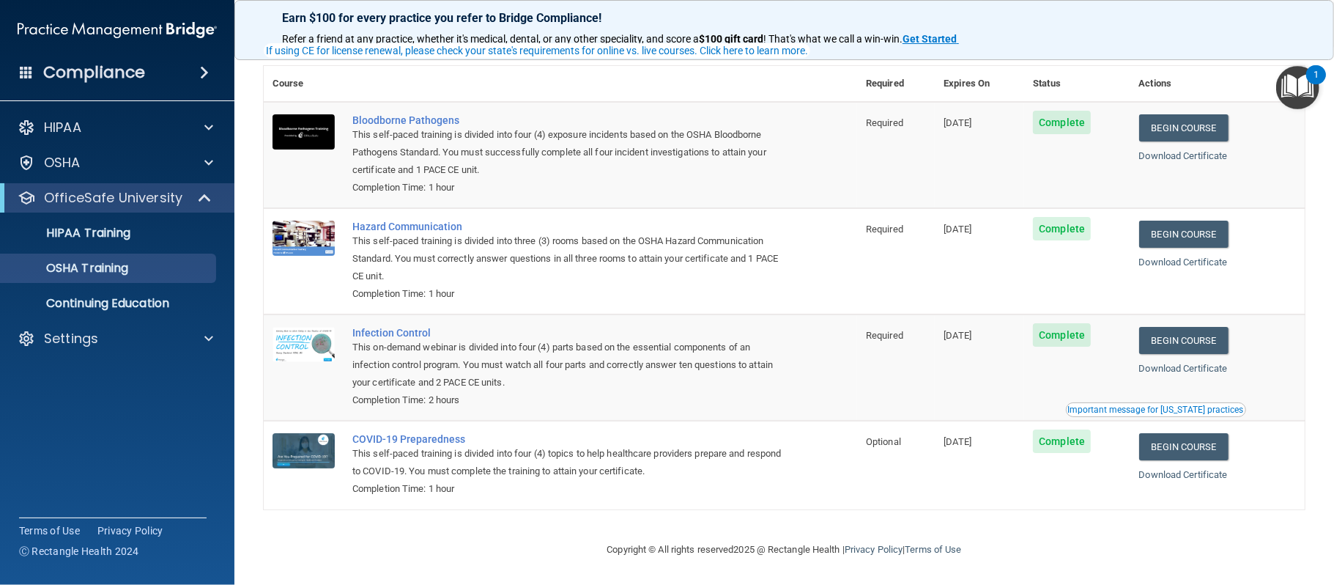
click at [1133, 406] on div "Important message for California practices" at bounding box center [1156, 409] width 176 height 9
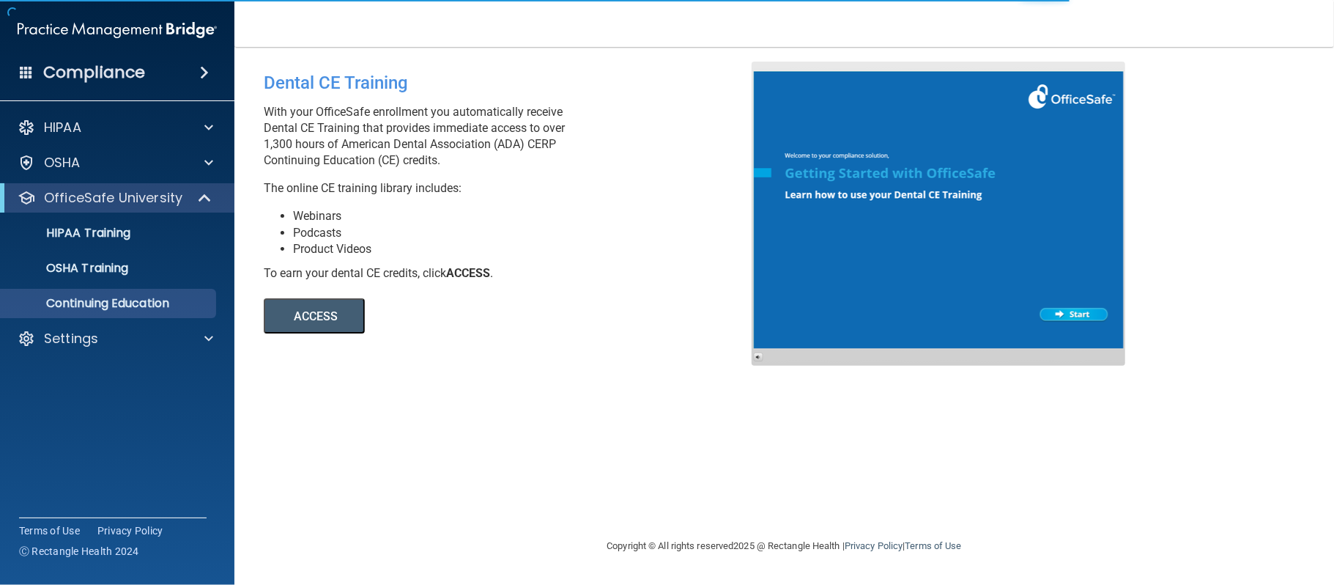
click at [326, 330] on button "ACCESS" at bounding box center [314, 315] width 101 height 35
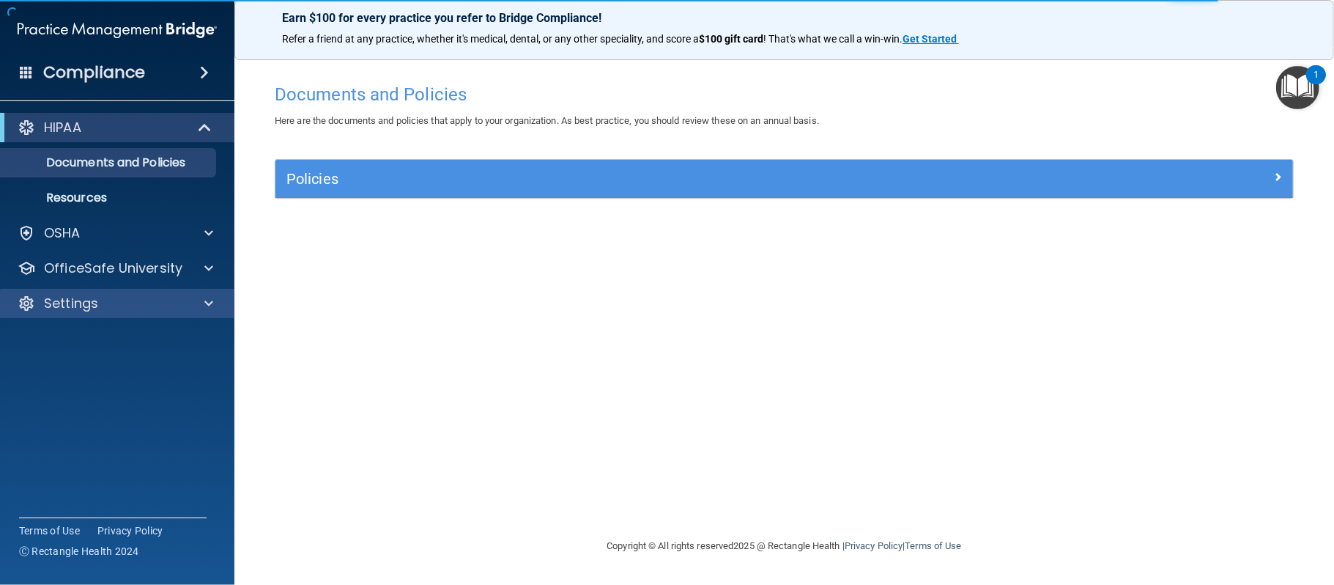
click at [229, 298] on div "Settings" at bounding box center [117, 303] width 235 height 29
click at [200, 303] on div at bounding box center [206, 303] width 37 height 18
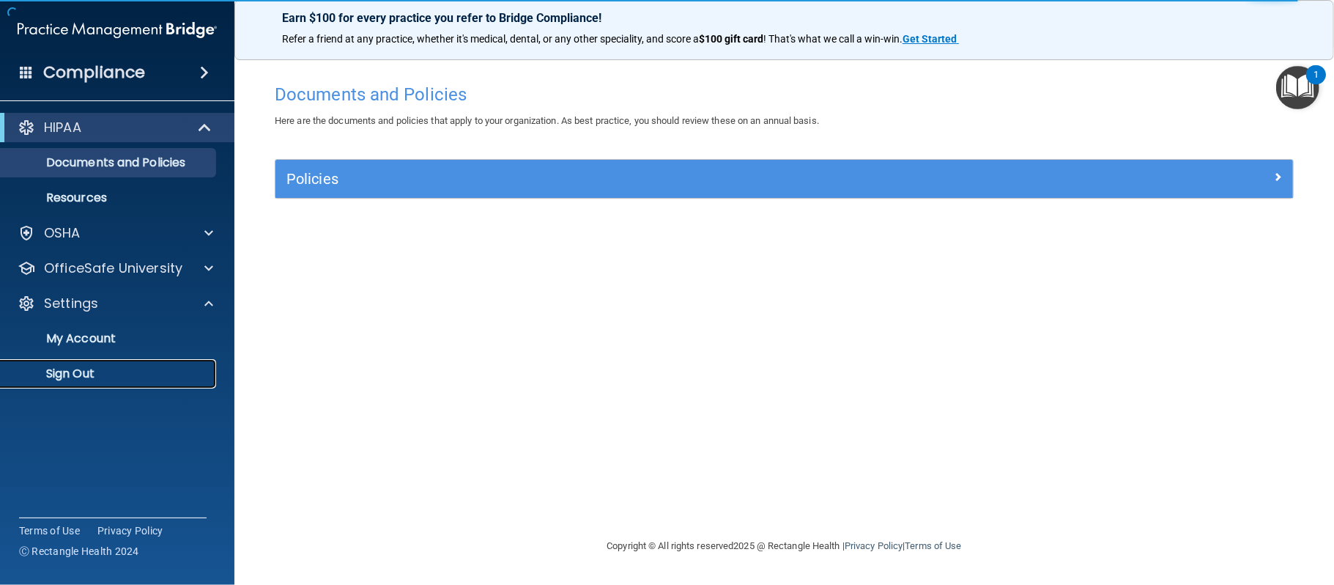
click at [74, 374] on p "Sign Out" at bounding box center [110, 373] width 200 height 15
